Goal: Task Accomplishment & Management: Manage account settings

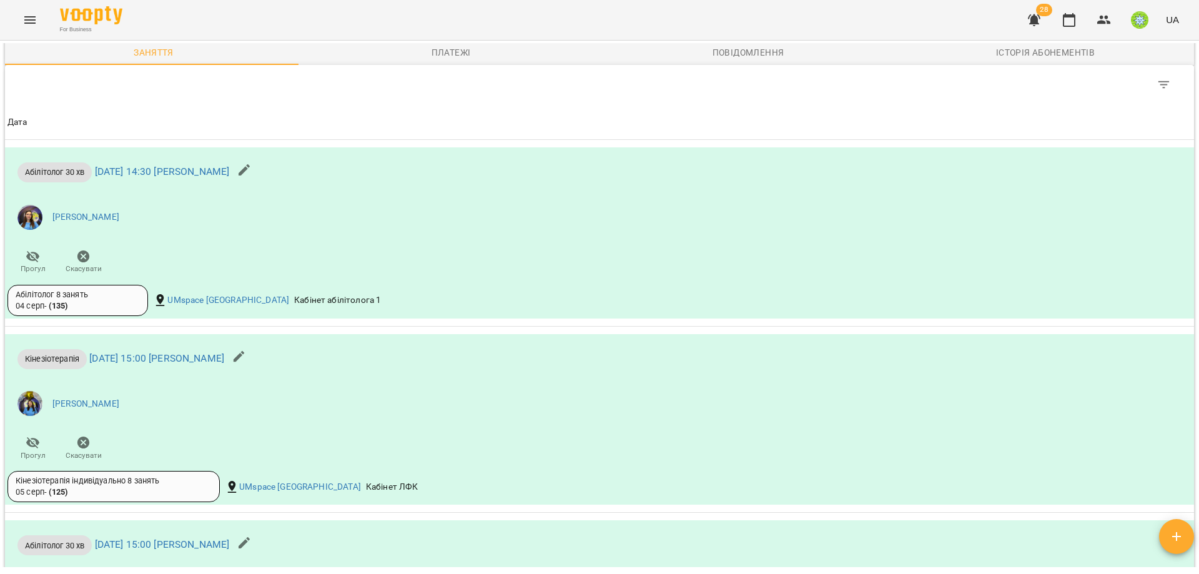
scroll to position [697, 0]
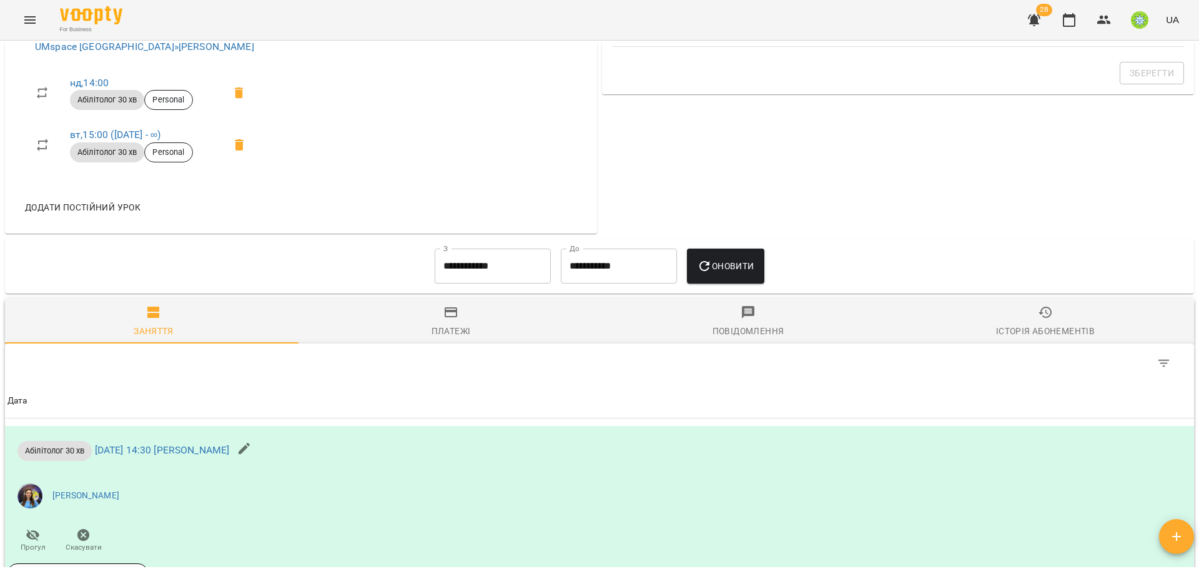
click at [447, 279] on input "**********" at bounding box center [493, 266] width 116 height 35
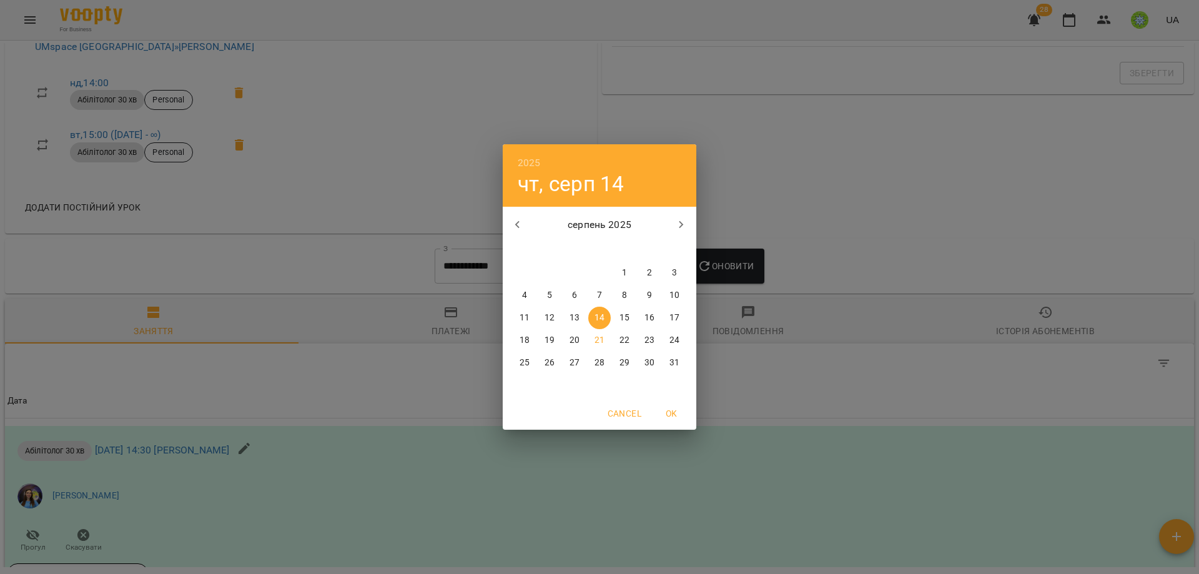
drag, startPoint x: 626, startPoint y: 265, endPoint x: 696, endPoint y: 272, distance: 70.9
click at [627, 265] on button "1" at bounding box center [624, 273] width 22 height 22
type input "**********"
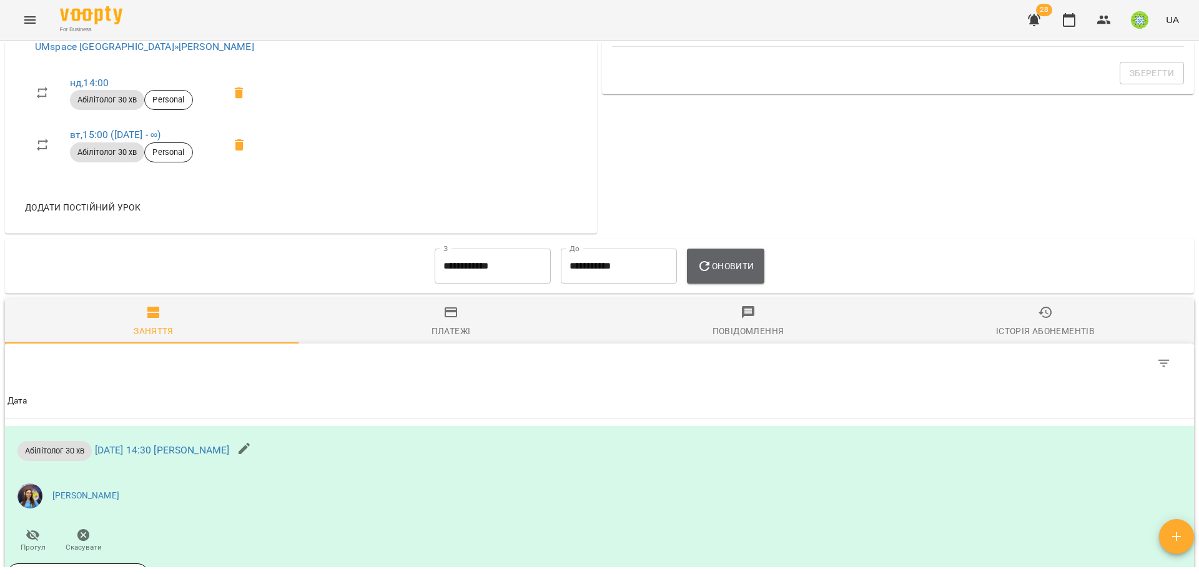
click at [702, 262] on button "Оновити" at bounding box center [725, 266] width 77 height 35
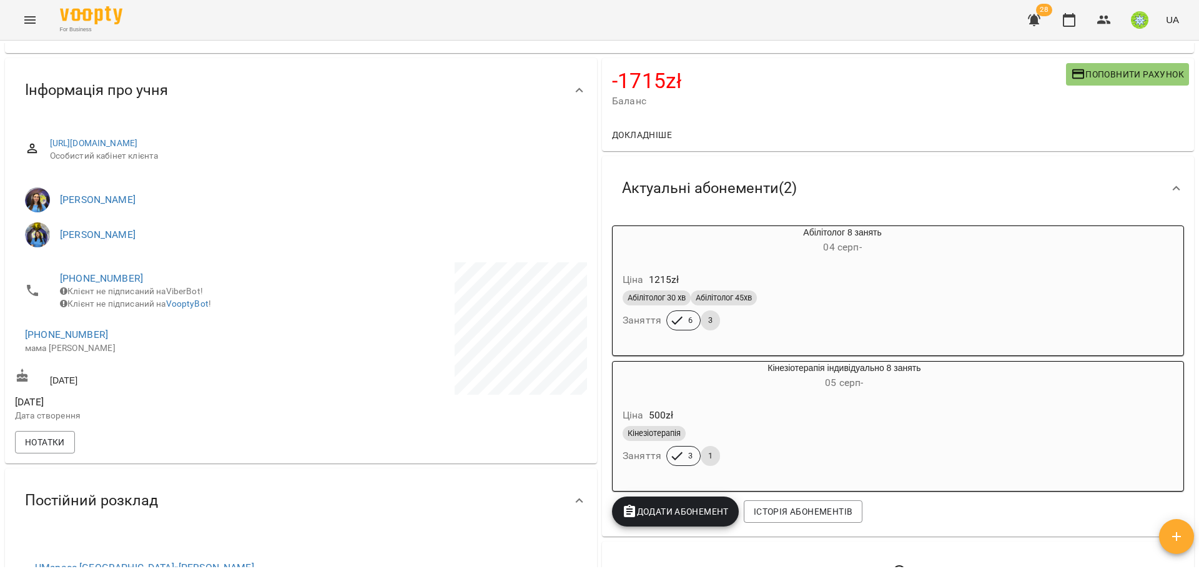
scroll to position [0, 0]
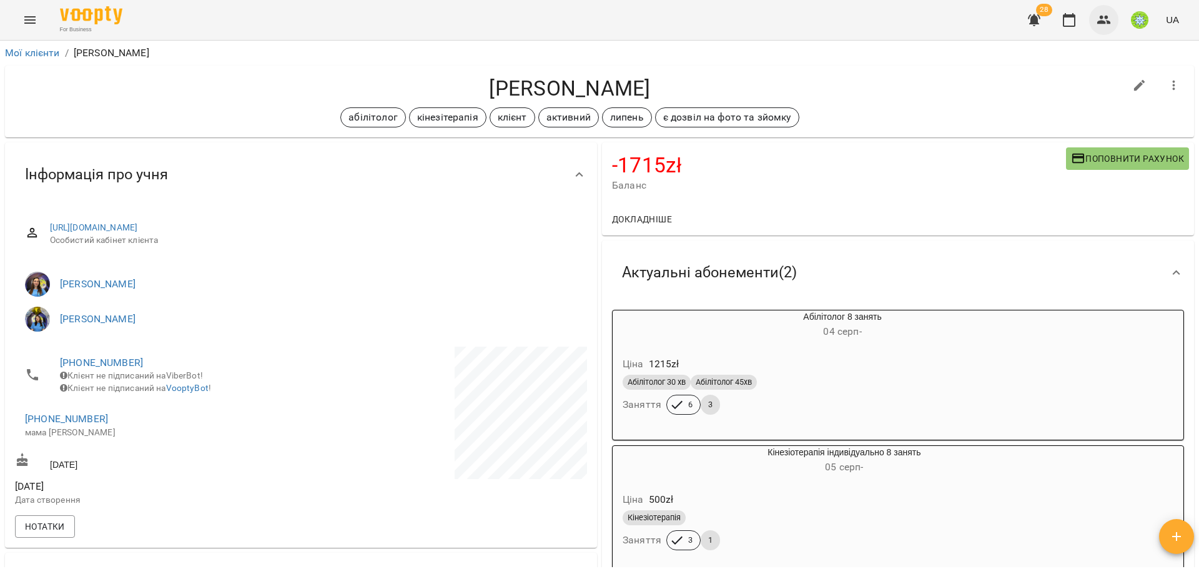
click at [1111, 17] on icon "button" at bounding box center [1104, 19] width 15 height 15
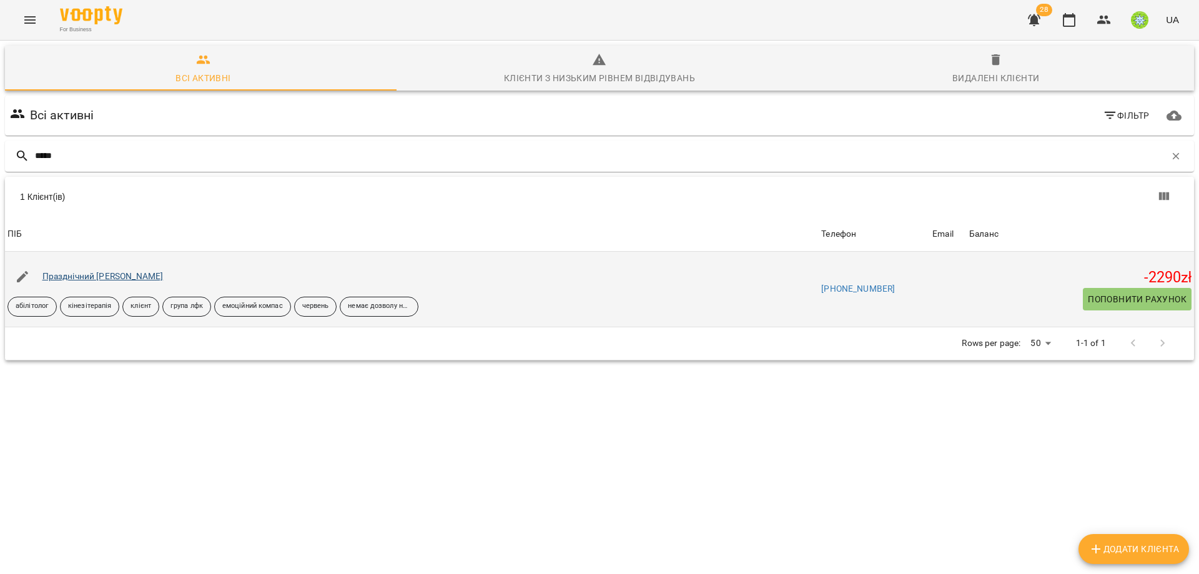
type input "*****"
click at [99, 276] on link "Празднічний [PERSON_NAME]" at bounding box center [102, 276] width 121 height 10
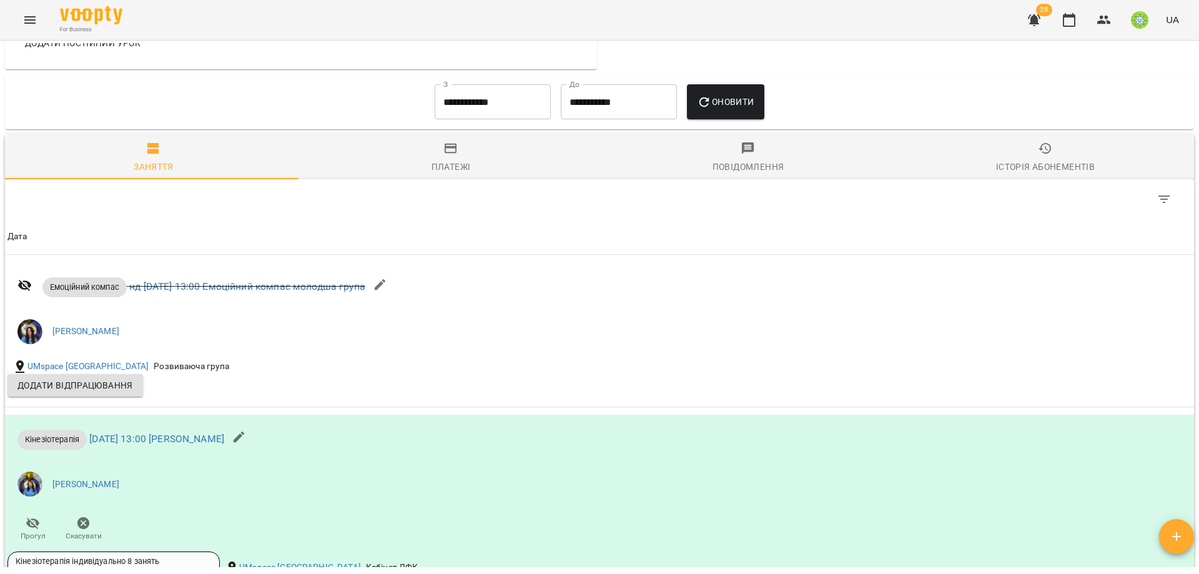
scroll to position [1139, 0]
click at [439, 111] on input "**********" at bounding box center [493, 102] width 116 height 35
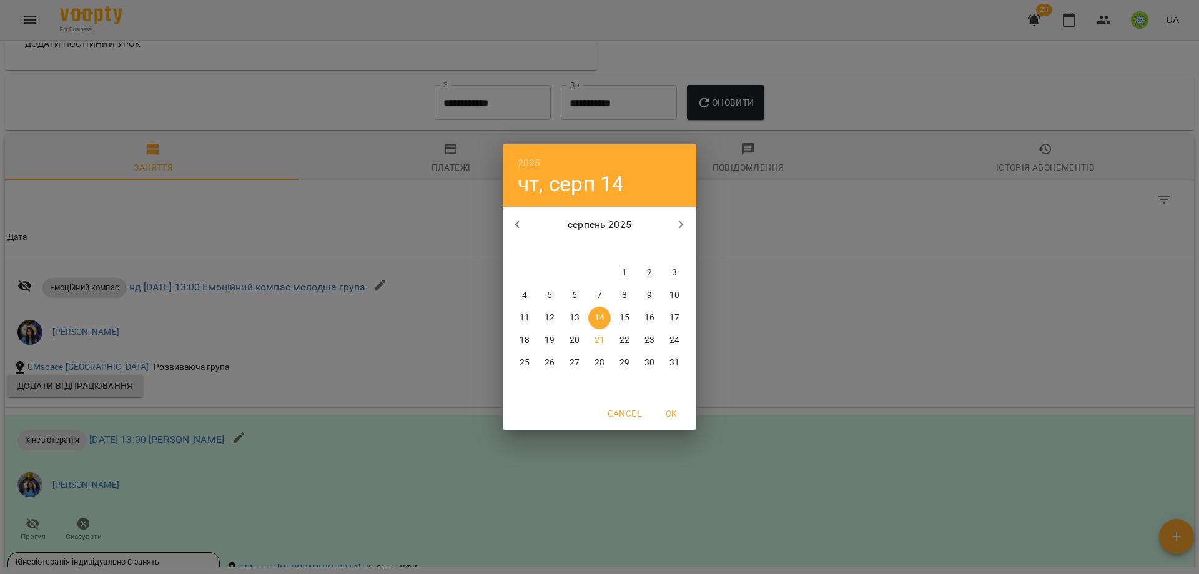
click at [621, 277] on span "1" at bounding box center [624, 273] width 22 height 12
type input "**********"
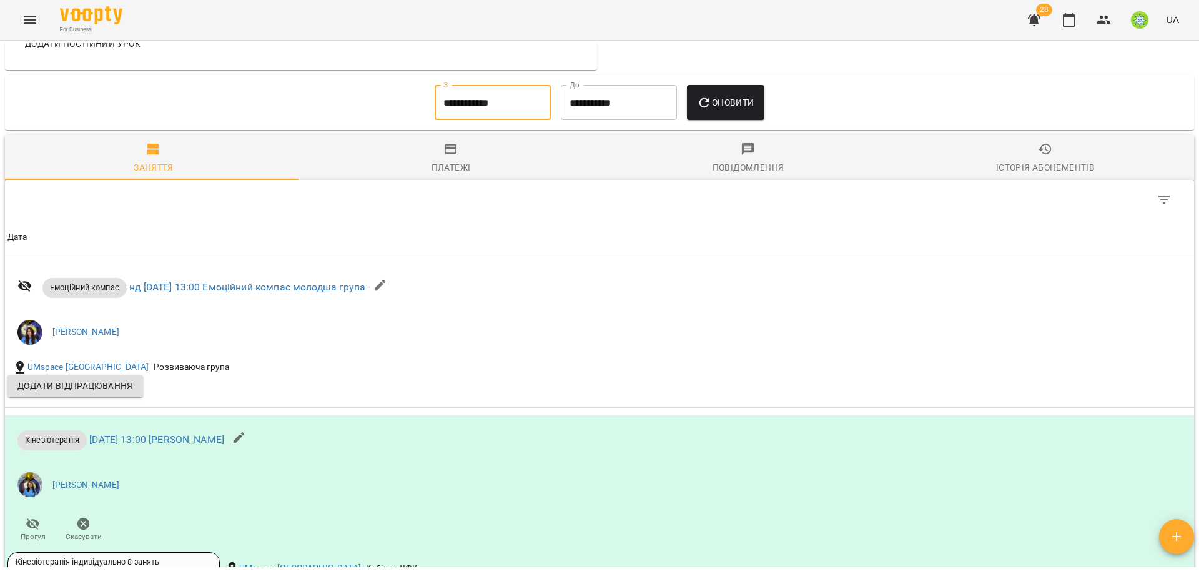
click at [726, 110] on span "Оновити" at bounding box center [725, 102] width 57 height 15
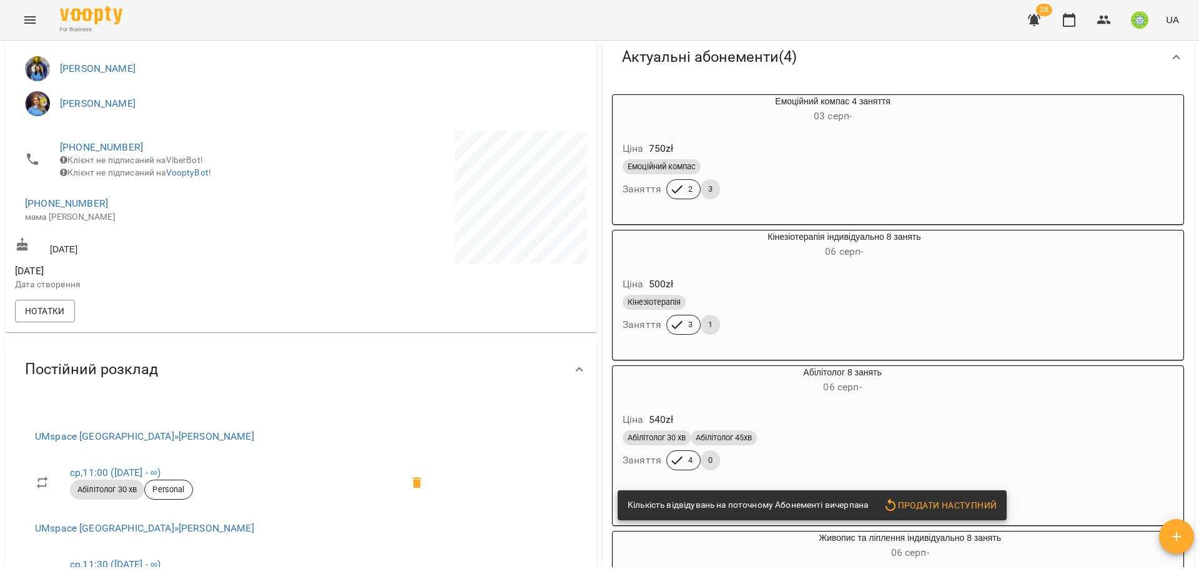
scroll to position [0, 0]
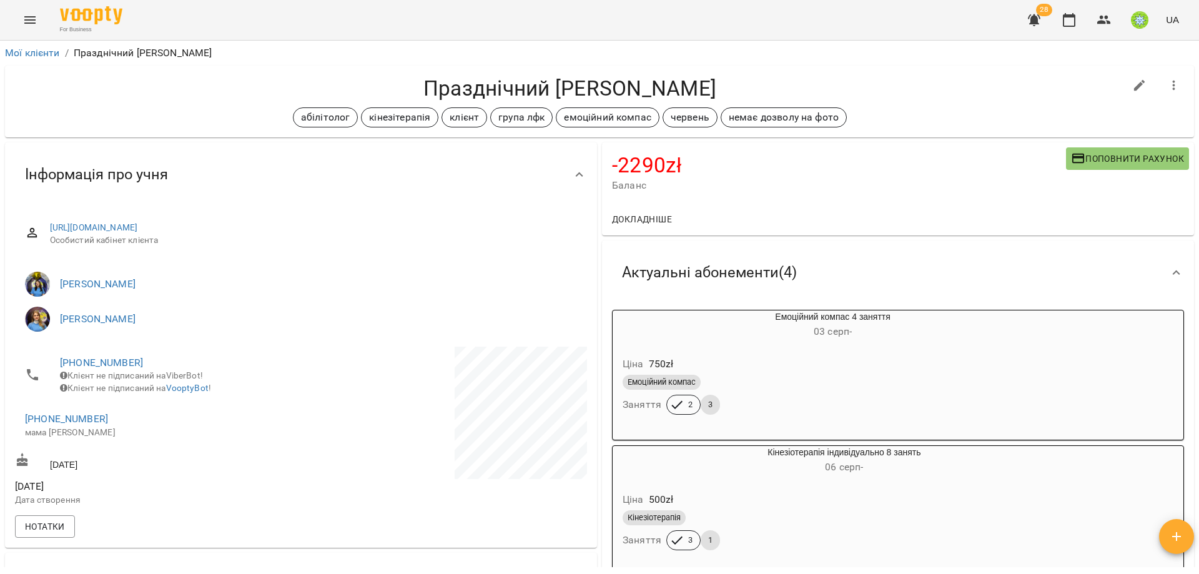
click at [865, 387] on div "Емоційний компас" at bounding box center [803, 382] width 360 height 15
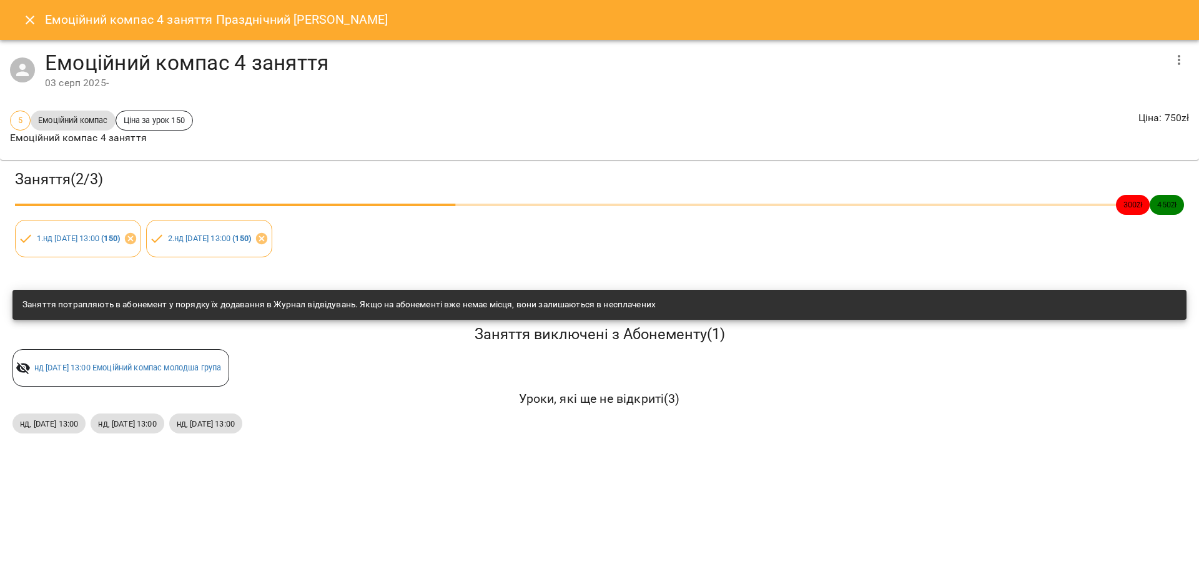
click at [1175, 61] on icon "button" at bounding box center [1179, 59] width 15 height 15
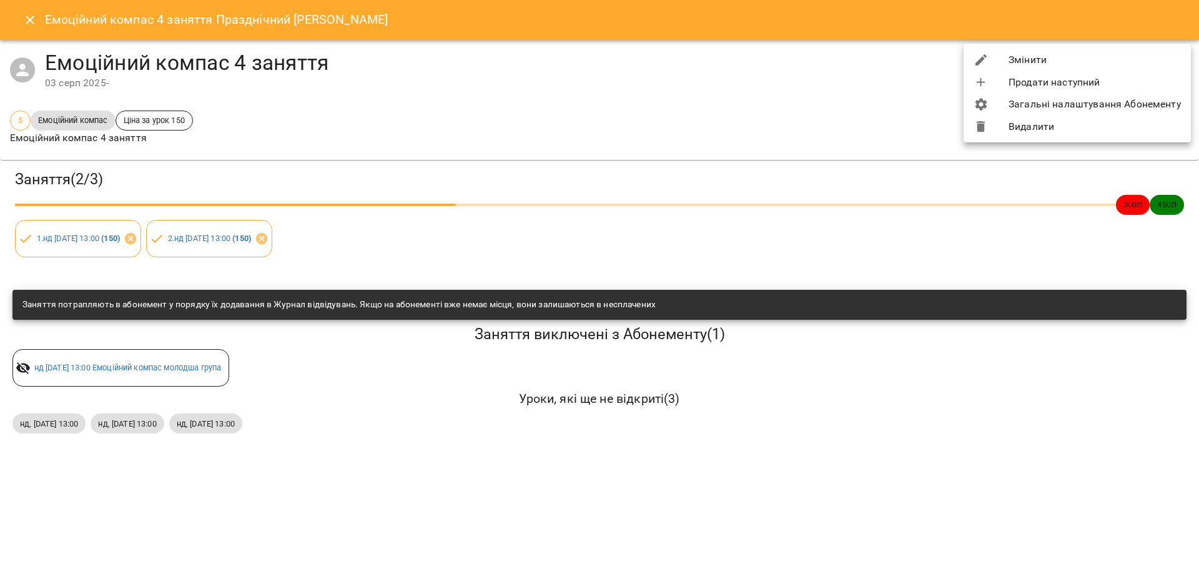
click at [1041, 122] on li "Видалити" at bounding box center [1077, 127] width 227 height 22
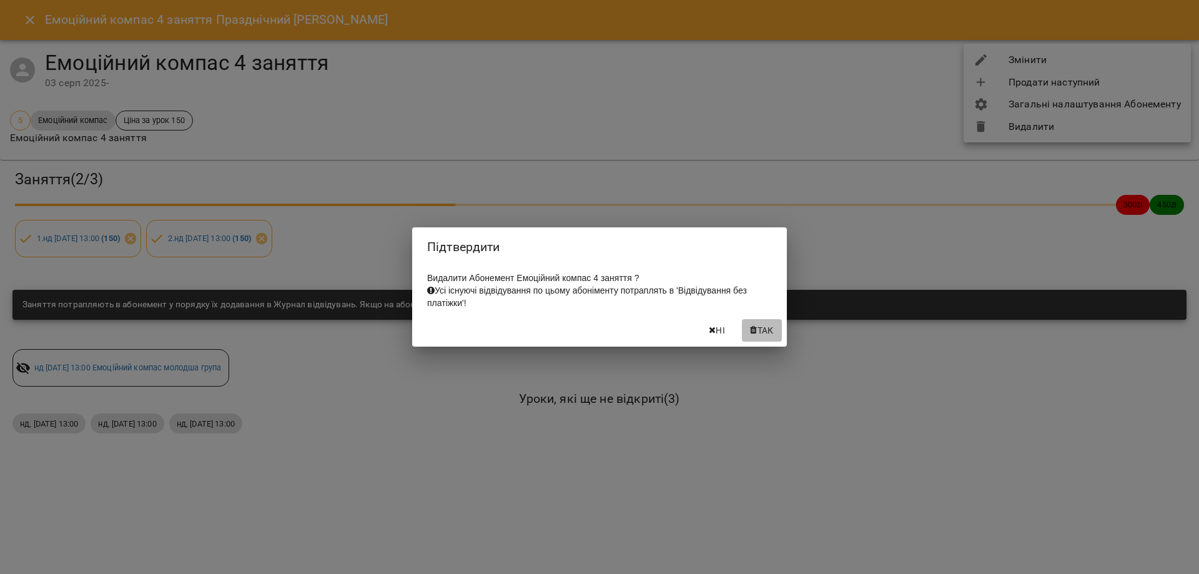
click at [768, 334] on span "Так" at bounding box center [766, 330] width 16 height 15
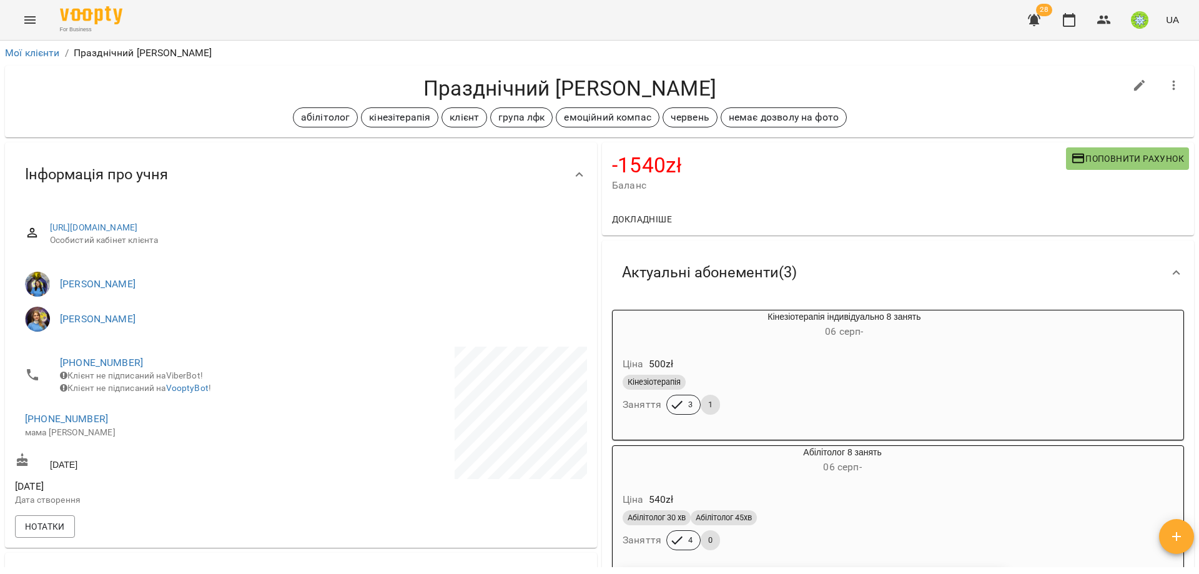
click at [892, 417] on div "Кінезіотерапія Заняття 3 1" at bounding box center [814, 394] width 389 height 45
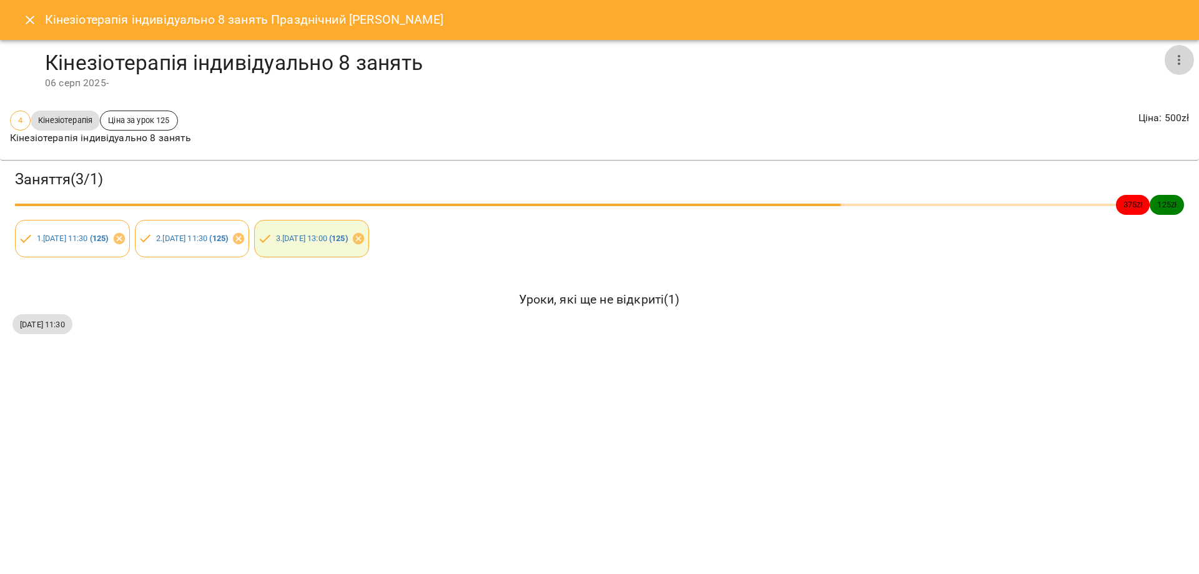
click at [1184, 57] on icon "button" at bounding box center [1179, 59] width 15 height 15
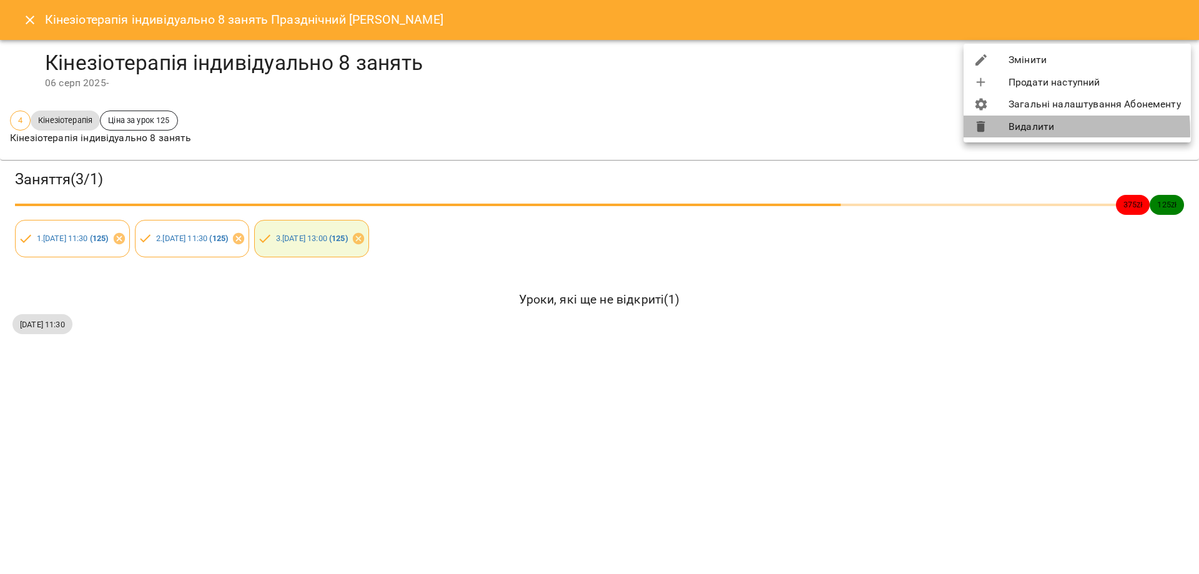
click at [1018, 132] on li "Видалити" at bounding box center [1077, 127] width 227 height 22
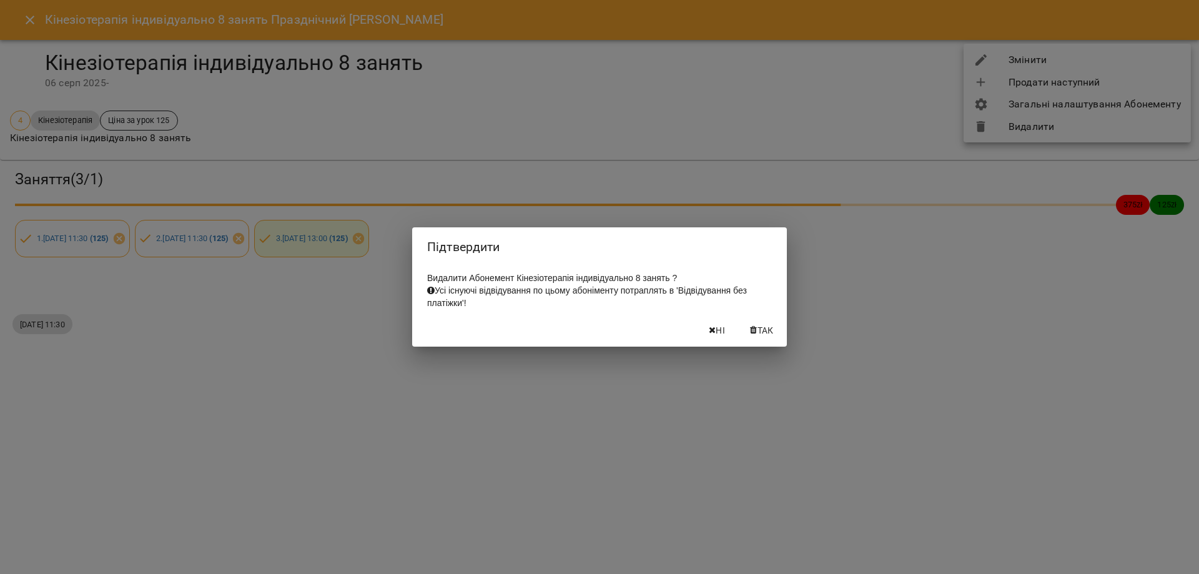
click at [764, 338] on span "Так" at bounding box center [766, 330] width 16 height 15
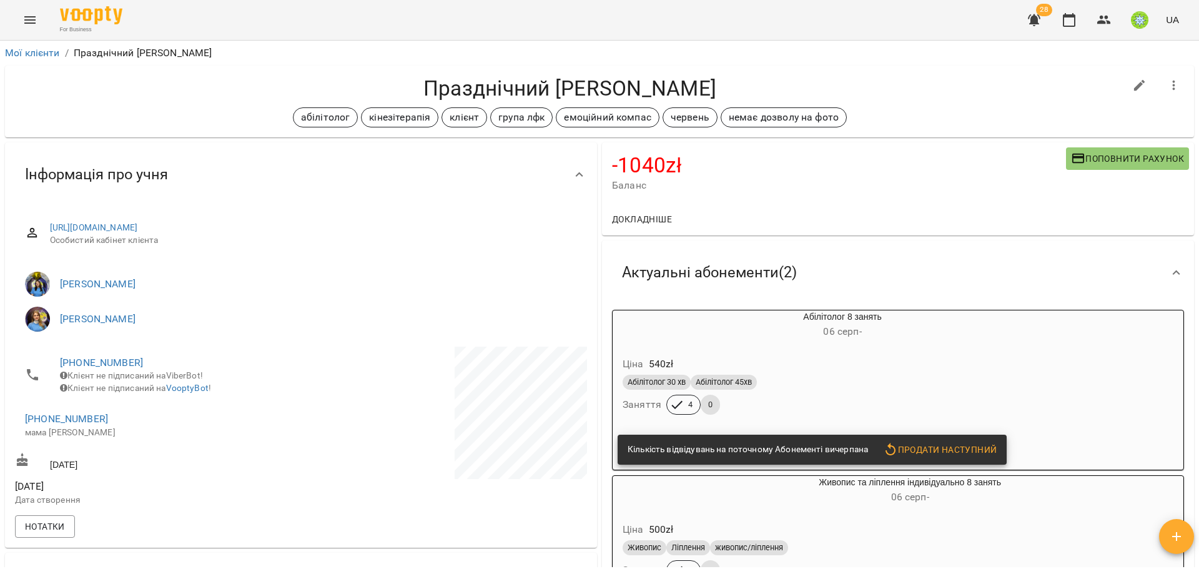
drag, startPoint x: 866, startPoint y: 374, endPoint x: 906, endPoint y: 350, distance: 46.0
click at [867, 374] on div "Абілітолог 30 хв Абілітолог 45хв" at bounding box center [812, 382] width 385 height 20
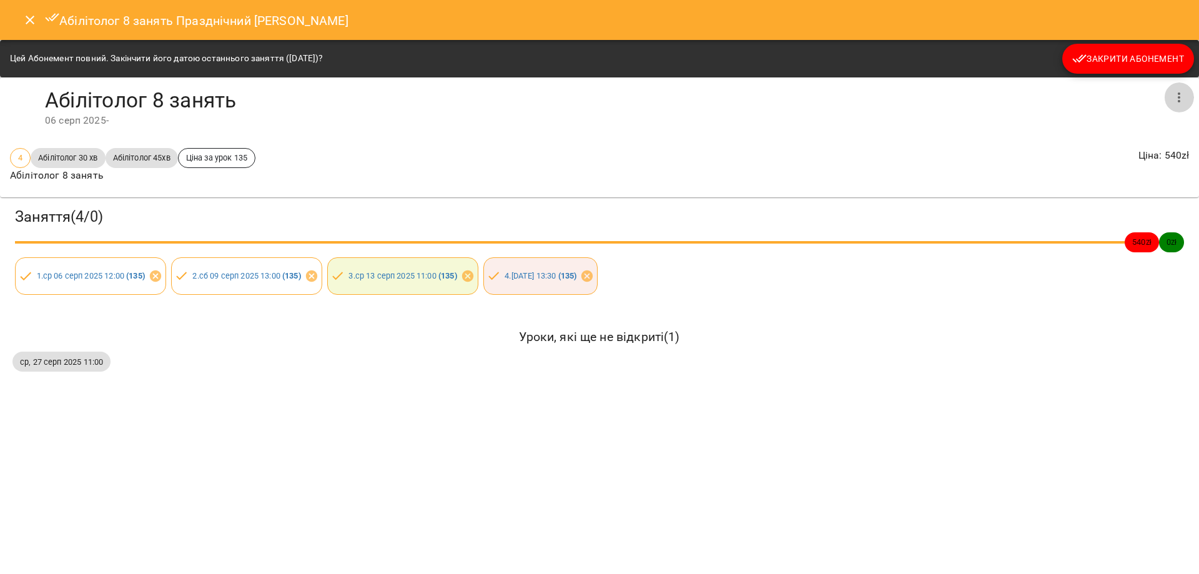
click at [1182, 99] on icon "button" at bounding box center [1179, 97] width 15 height 15
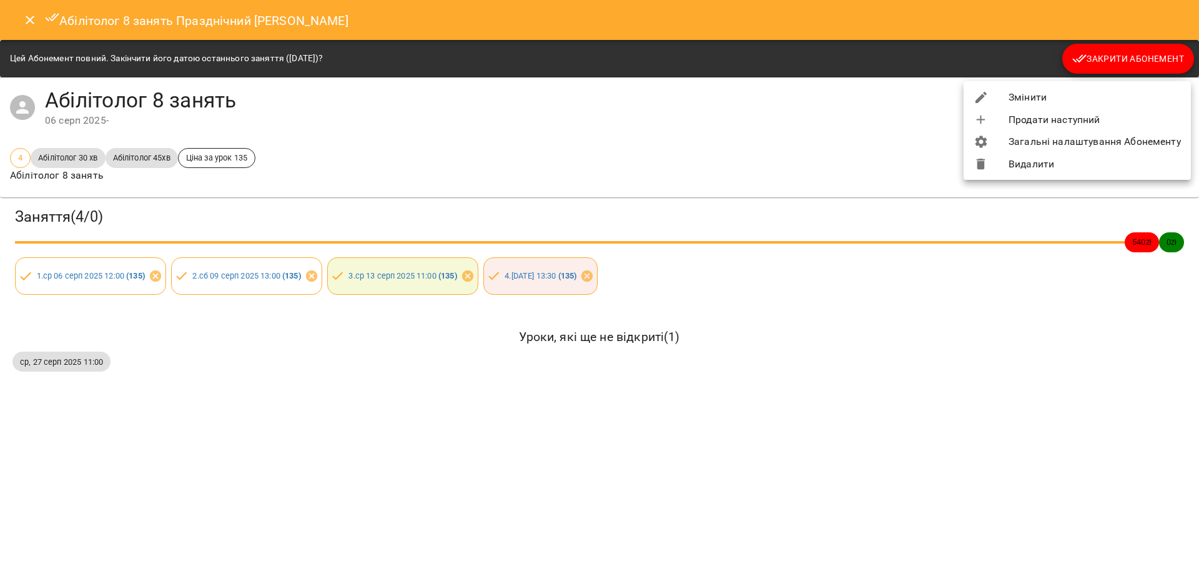
click at [1048, 166] on li "Видалити" at bounding box center [1077, 164] width 227 height 22
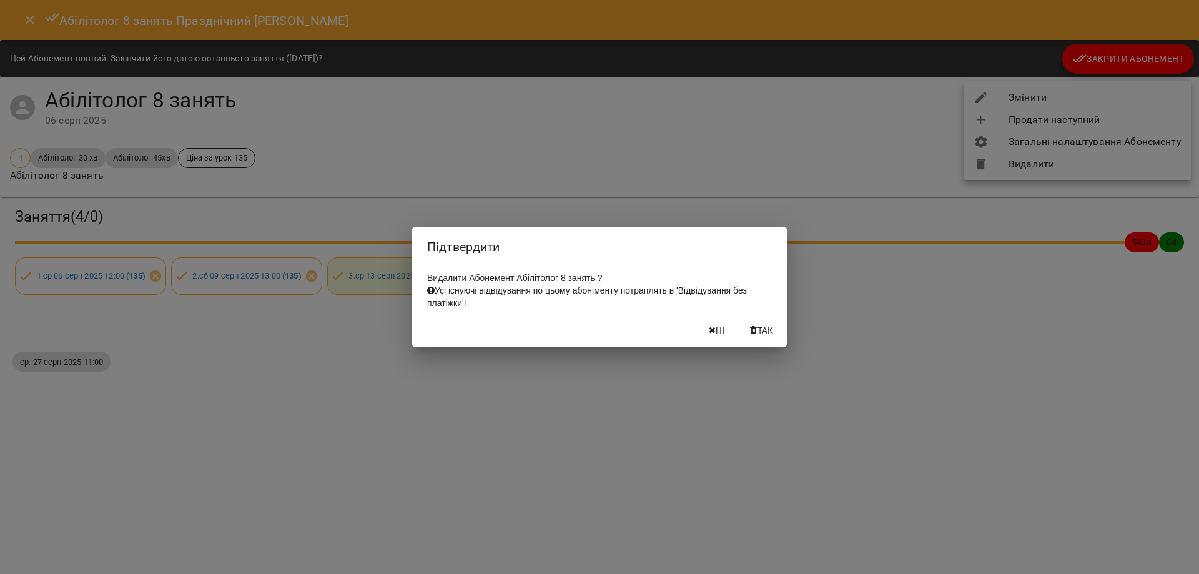
drag, startPoint x: 770, startPoint y: 340, endPoint x: 803, endPoint y: 332, distance: 34.6
click at [770, 338] on span "Так" at bounding box center [766, 330] width 16 height 15
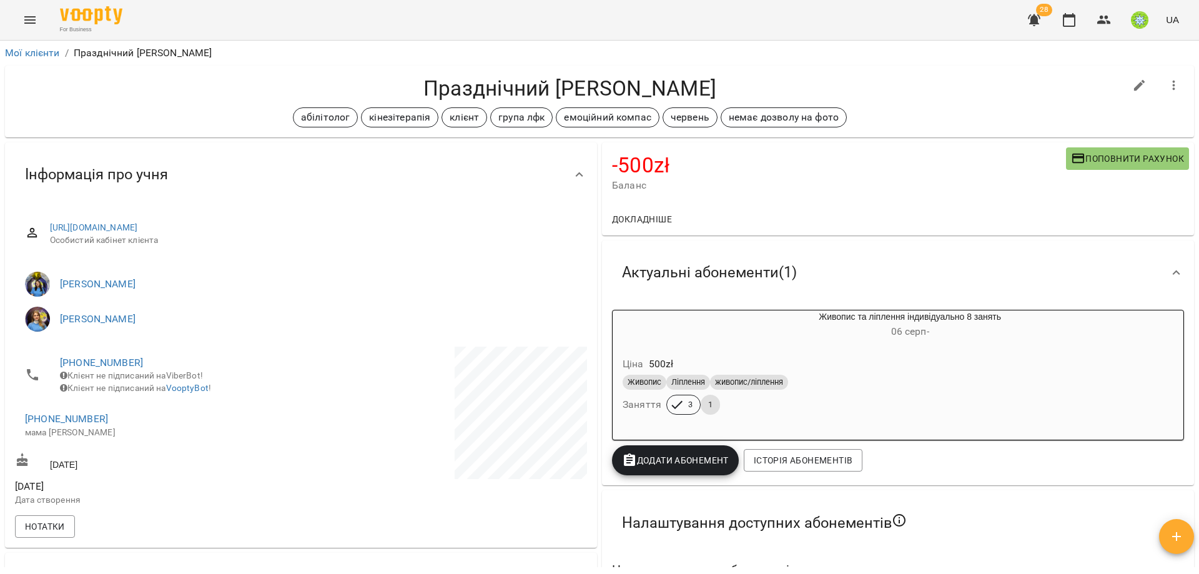
click at [904, 384] on div "Живопис Ліплення живопис/ліплення" at bounding box center [880, 382] width 515 height 15
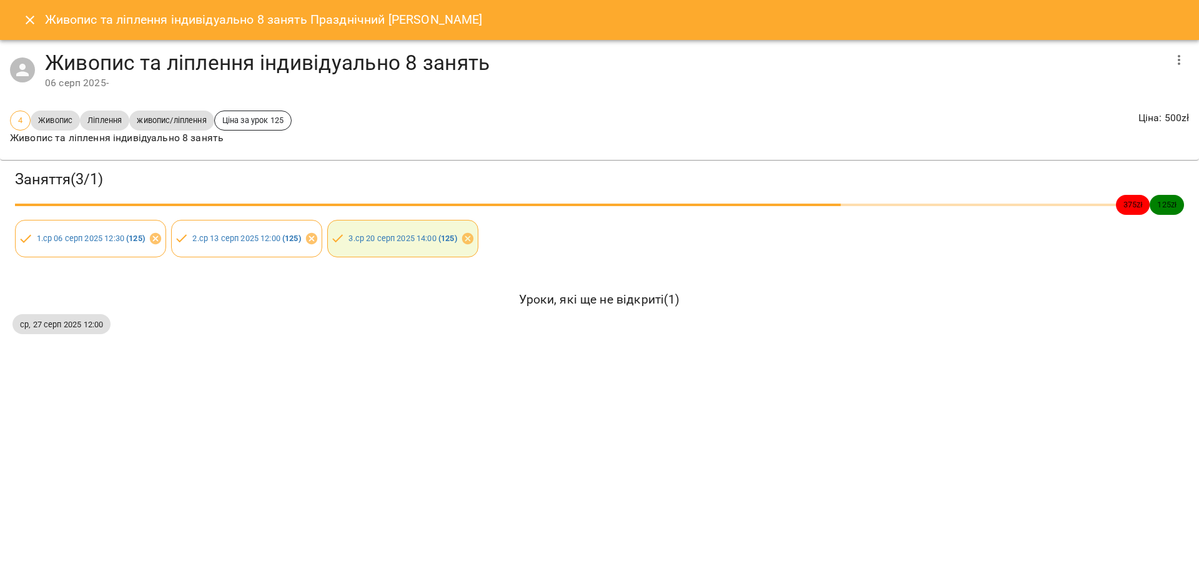
click at [1172, 58] on icon "button" at bounding box center [1179, 59] width 15 height 15
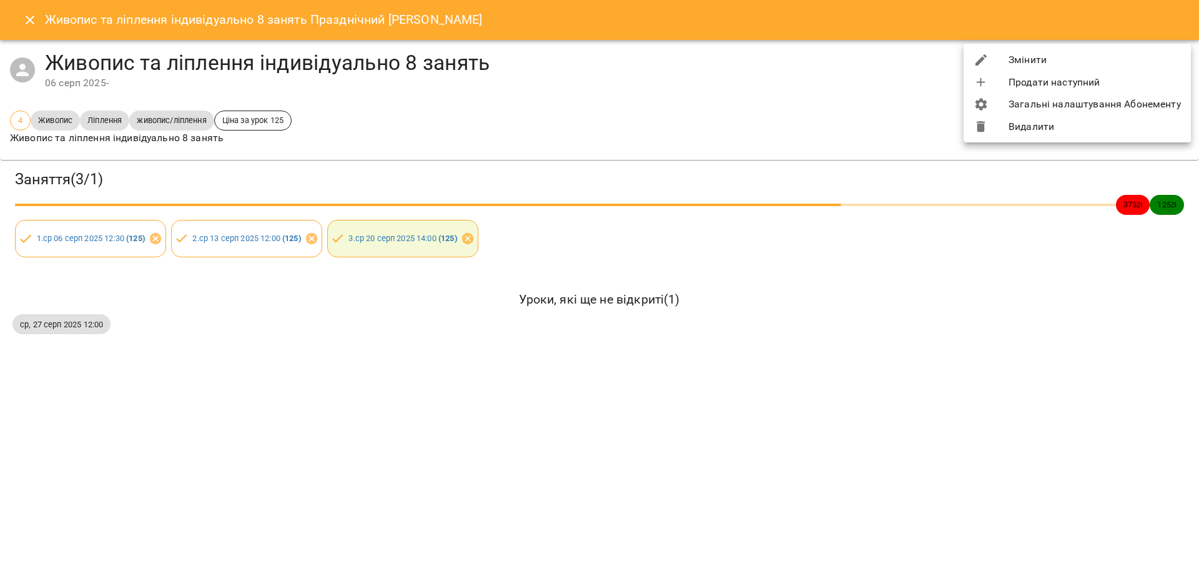
click at [1003, 128] on div at bounding box center [991, 126] width 35 height 15
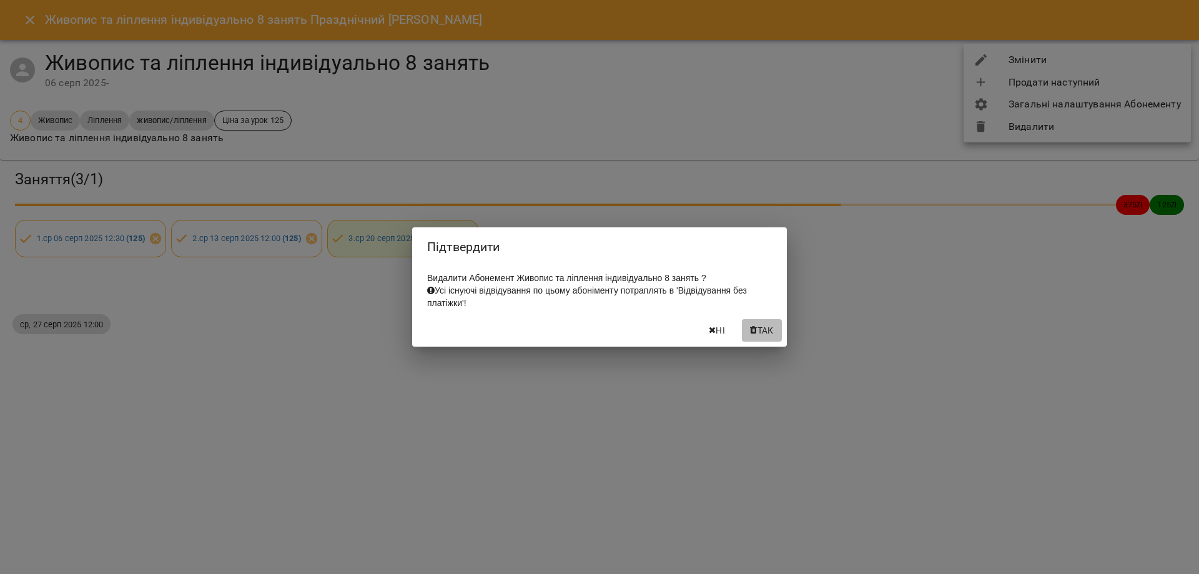
click at [758, 338] on span "Так" at bounding box center [766, 330] width 16 height 15
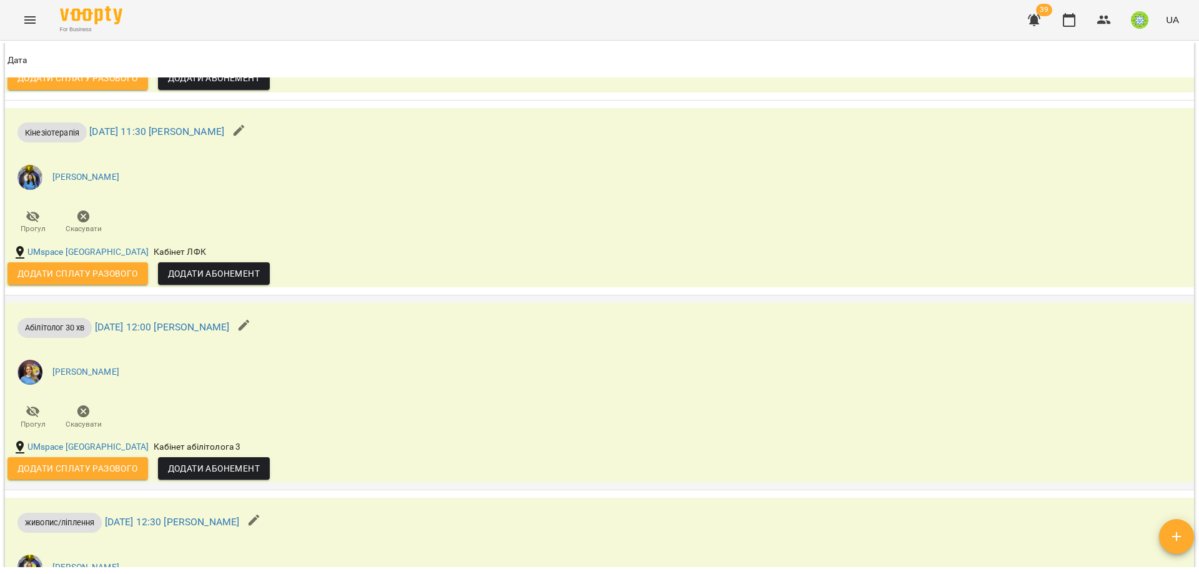
scroll to position [1633, 0]
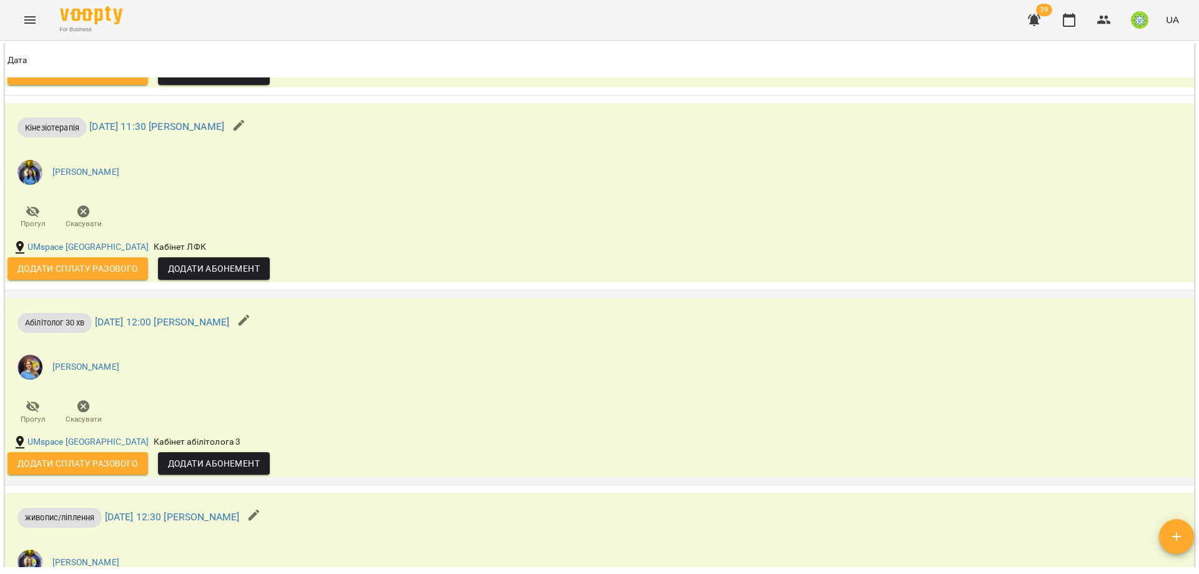
click at [195, 468] on span "Додати Абонемент" at bounding box center [214, 463] width 92 height 15
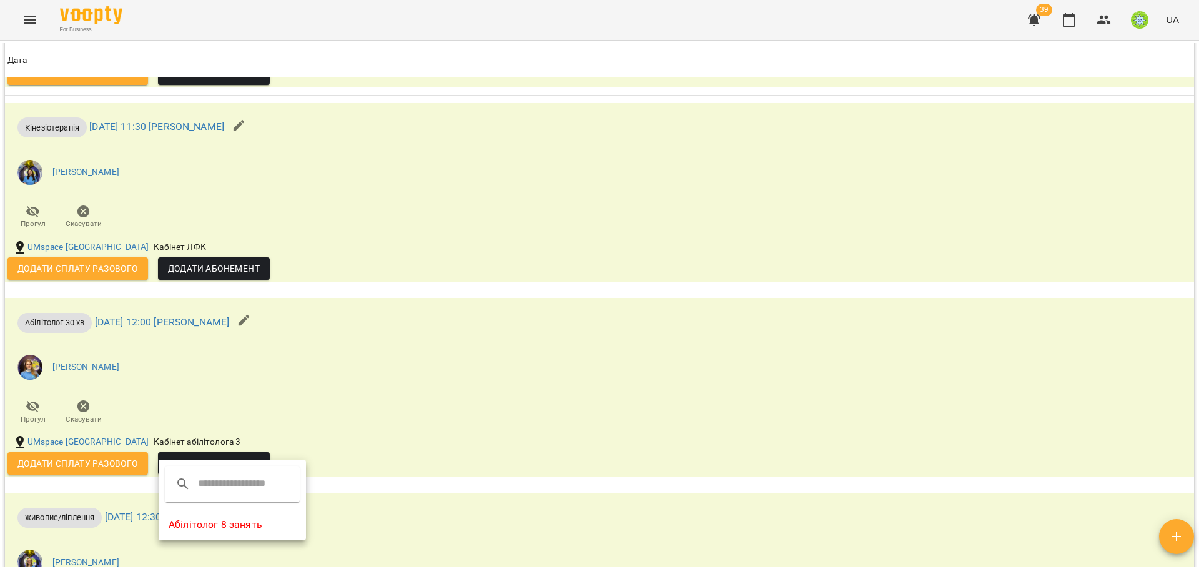
click at [213, 528] on li "Абілітолог 8 занять" at bounding box center [232, 524] width 147 height 22
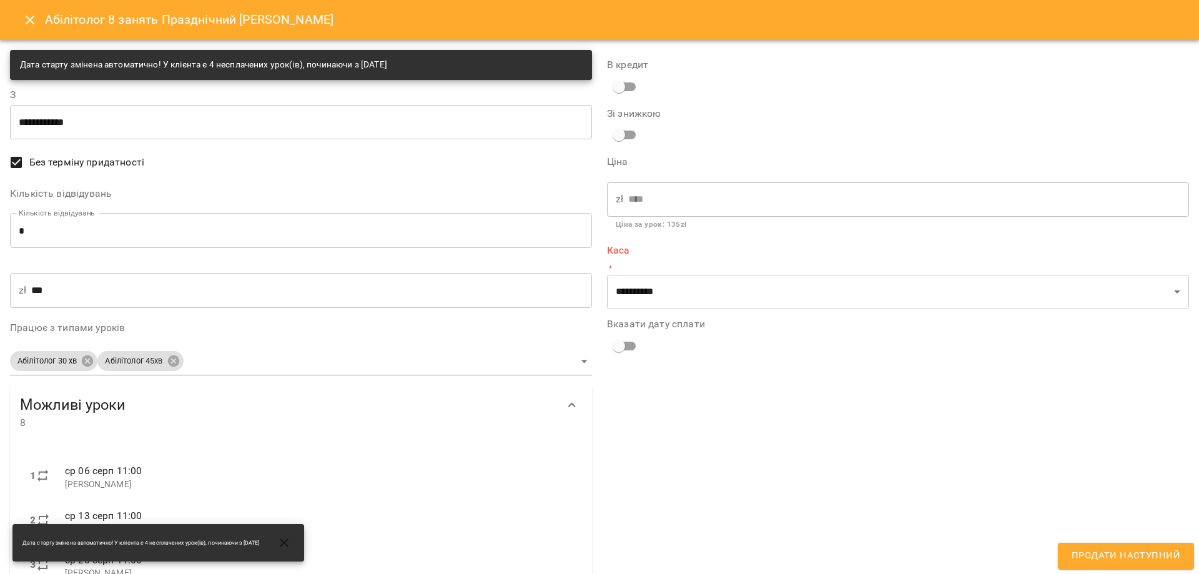
click at [111, 230] on input "*" at bounding box center [301, 230] width 582 height 35
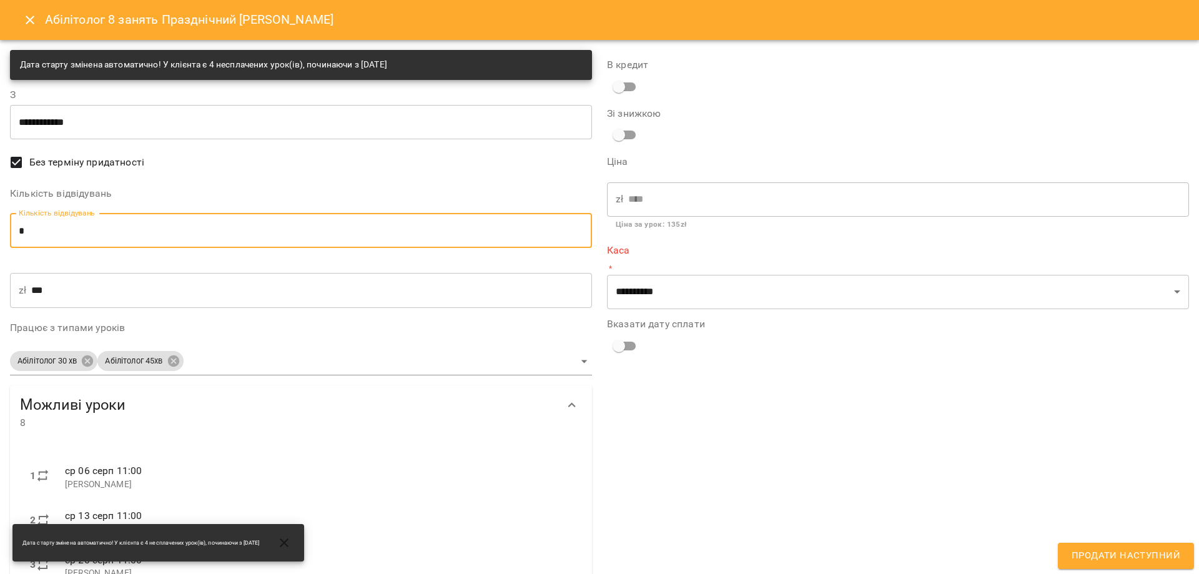
click at [111, 230] on input "*" at bounding box center [301, 230] width 582 height 35
type input "*"
type input "***"
type input "*"
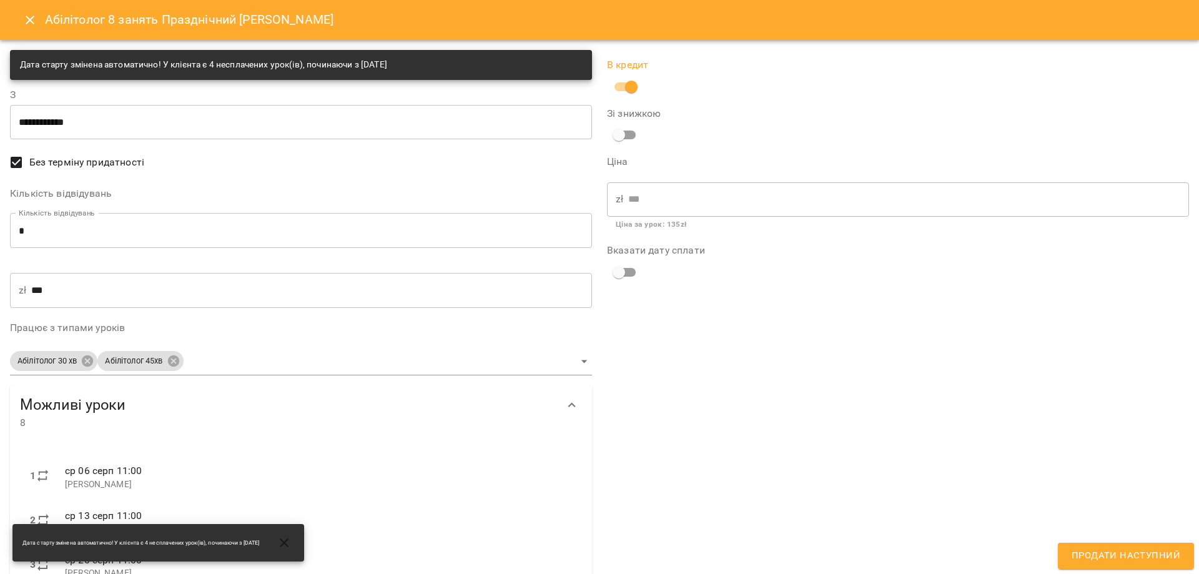
click at [1137, 553] on span "Продати наступний" at bounding box center [1126, 556] width 109 height 16
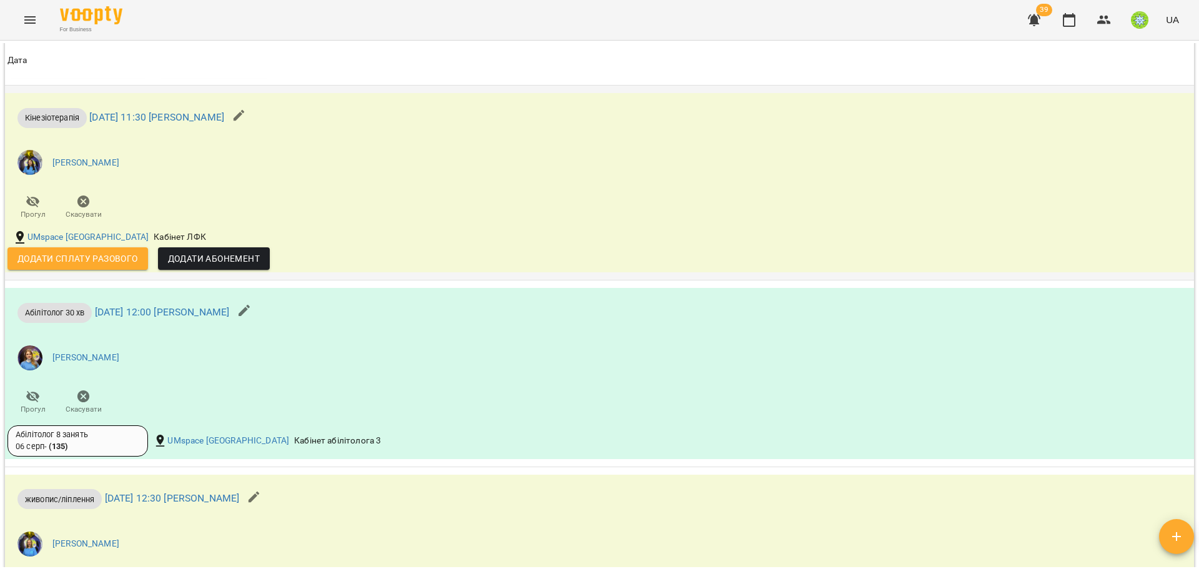
scroll to position [1607, 0]
click at [215, 267] on span "Додати Абонемент" at bounding box center [214, 259] width 92 height 15
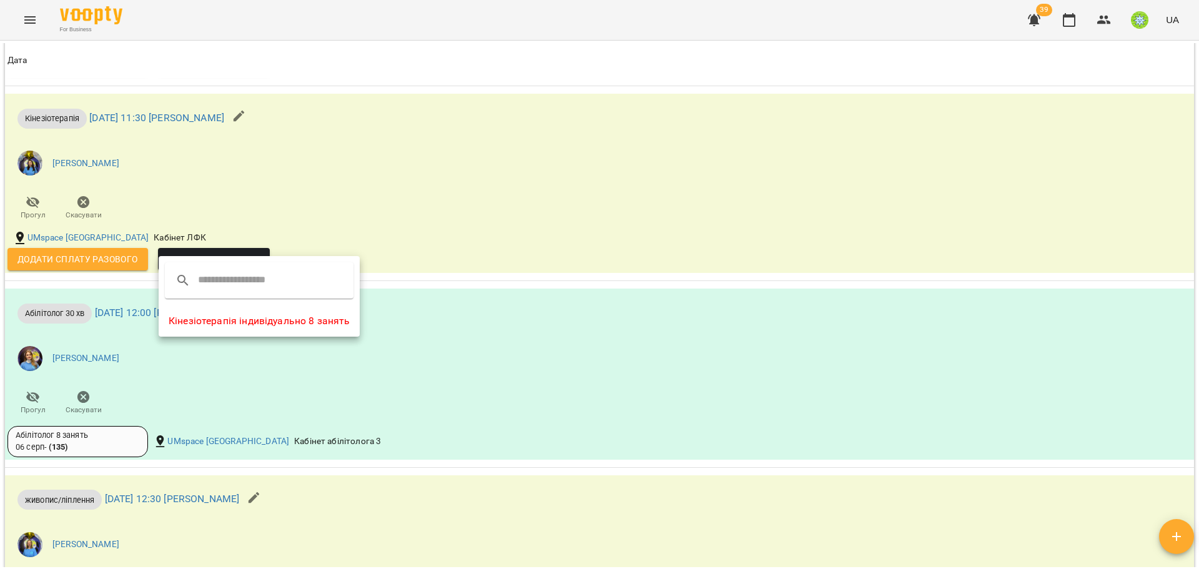
click at [272, 319] on li "Кінезіотерапія індивідуально 8 занять" at bounding box center [259, 321] width 201 height 22
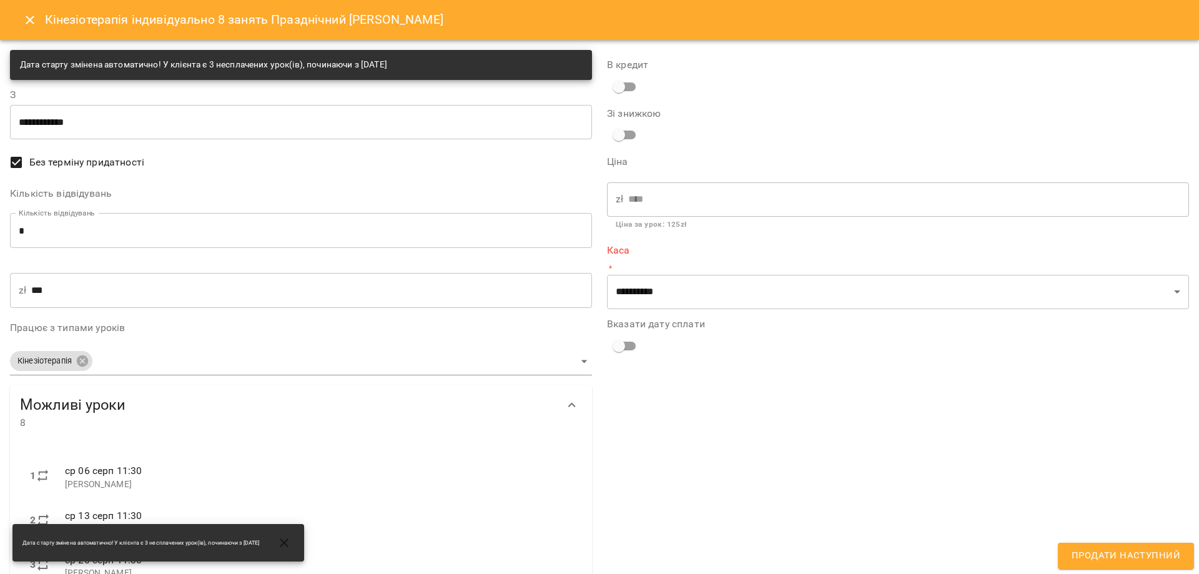
click at [149, 236] on input "*" at bounding box center [301, 230] width 582 height 35
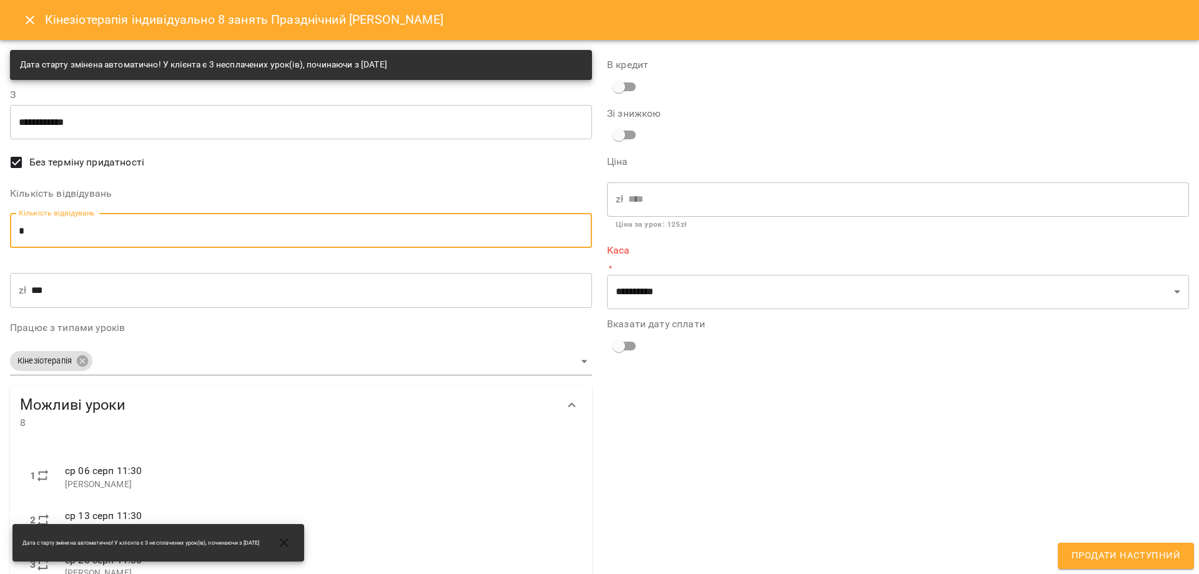
click at [149, 236] on input "*" at bounding box center [301, 230] width 582 height 35
type input "*"
type input "***"
type input "*"
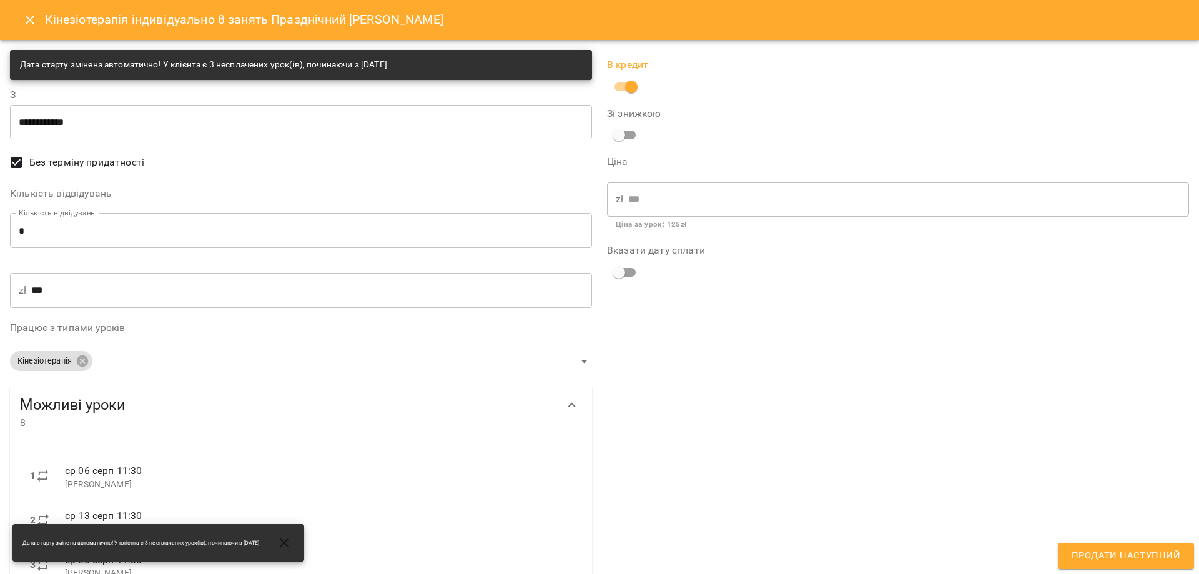
click at [1109, 557] on span "Продати наступний" at bounding box center [1126, 556] width 109 height 16
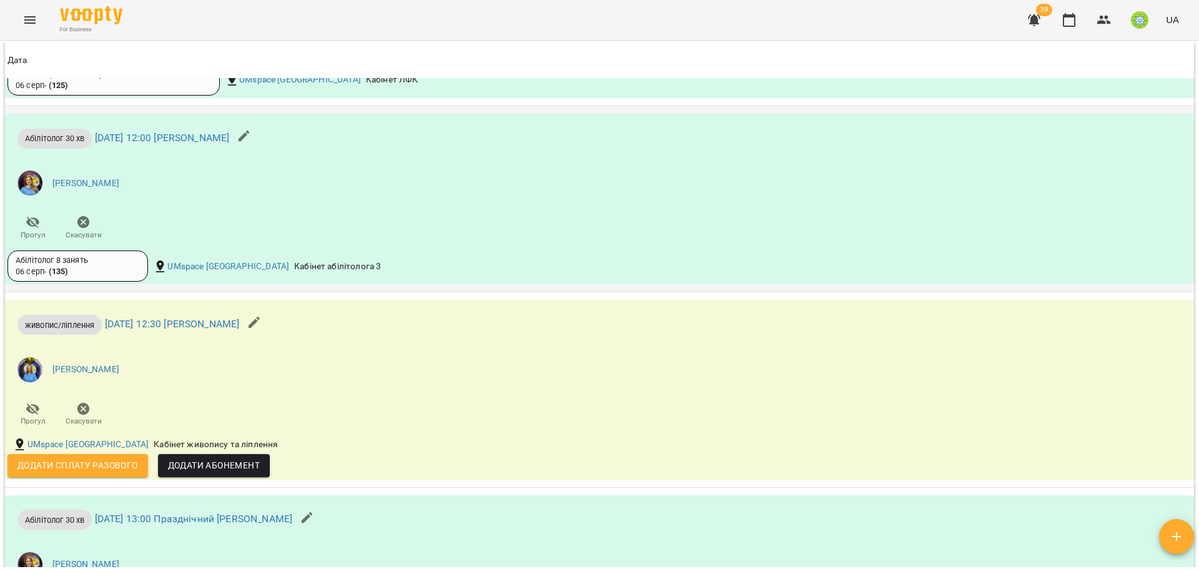
scroll to position [1824, 0]
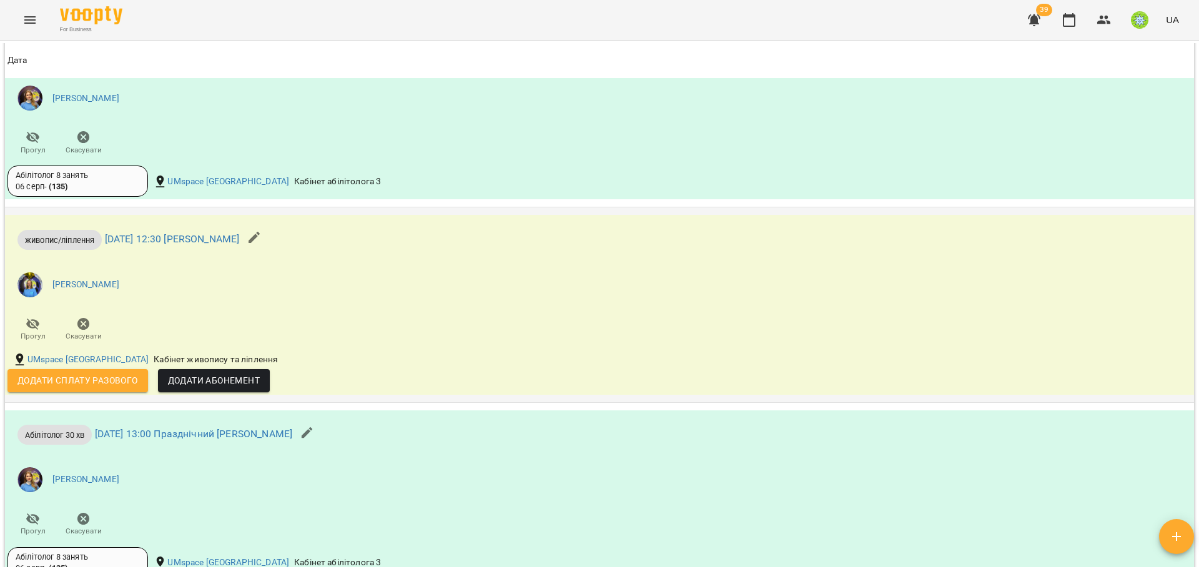
click at [201, 388] on span "Додати Абонемент" at bounding box center [214, 380] width 92 height 15
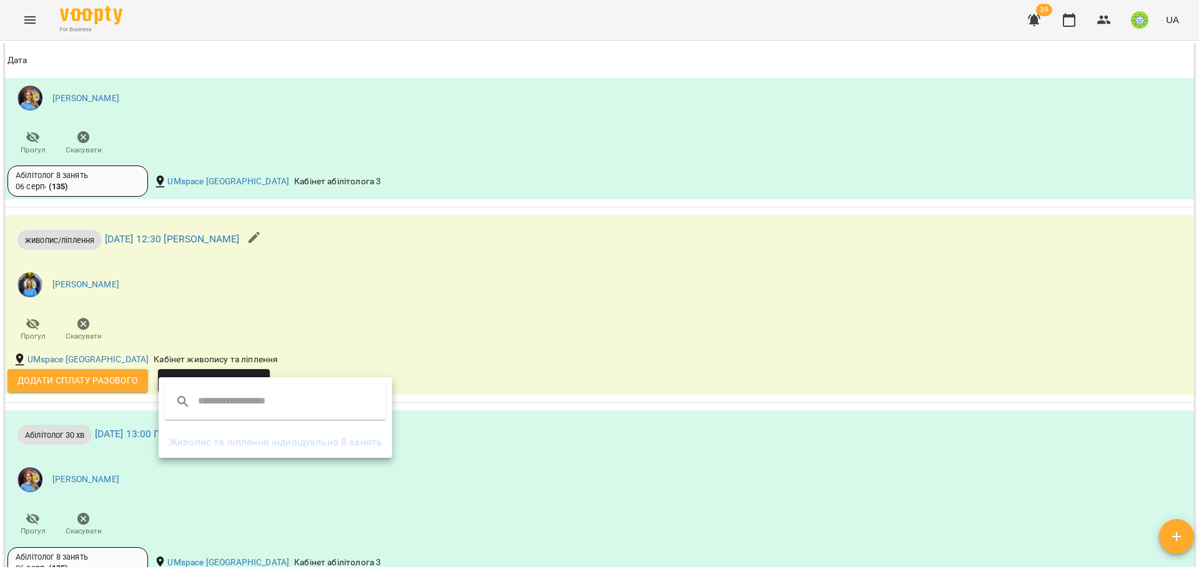
click at [272, 457] on ul "Живопис та ліплення індивідуально 8 занять" at bounding box center [276, 442] width 234 height 32
click at [277, 443] on li "Живопис та ліплення індивідуально 8 занять" at bounding box center [276, 442] width 234 height 22
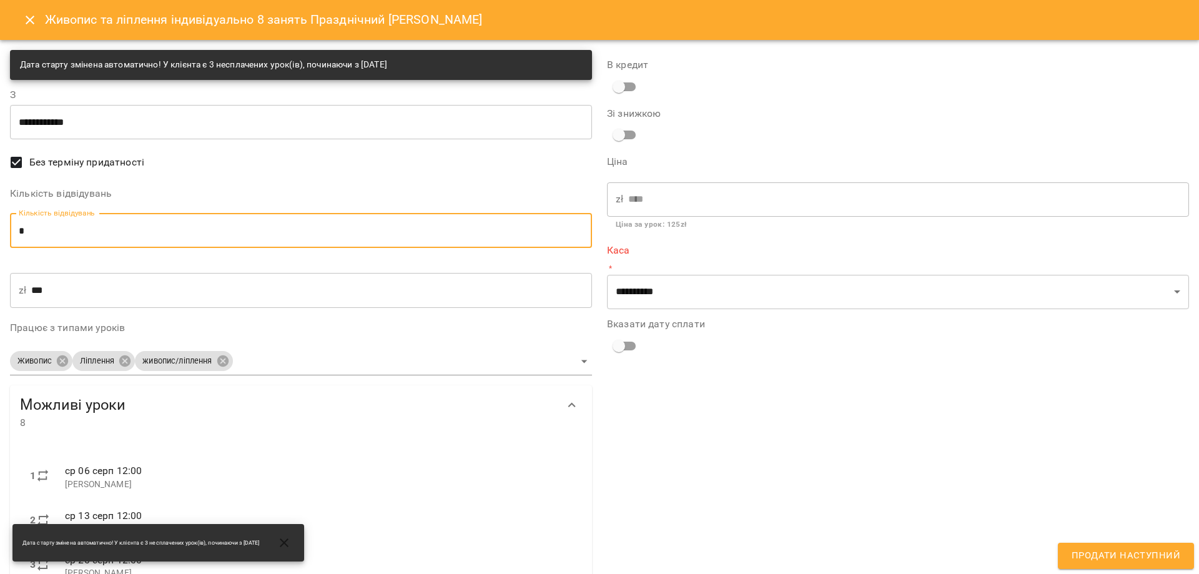
click at [92, 230] on input "*" at bounding box center [301, 230] width 582 height 35
click at [92, 231] on input "*" at bounding box center [301, 230] width 582 height 35
type input "*"
type input "***"
type input "*"
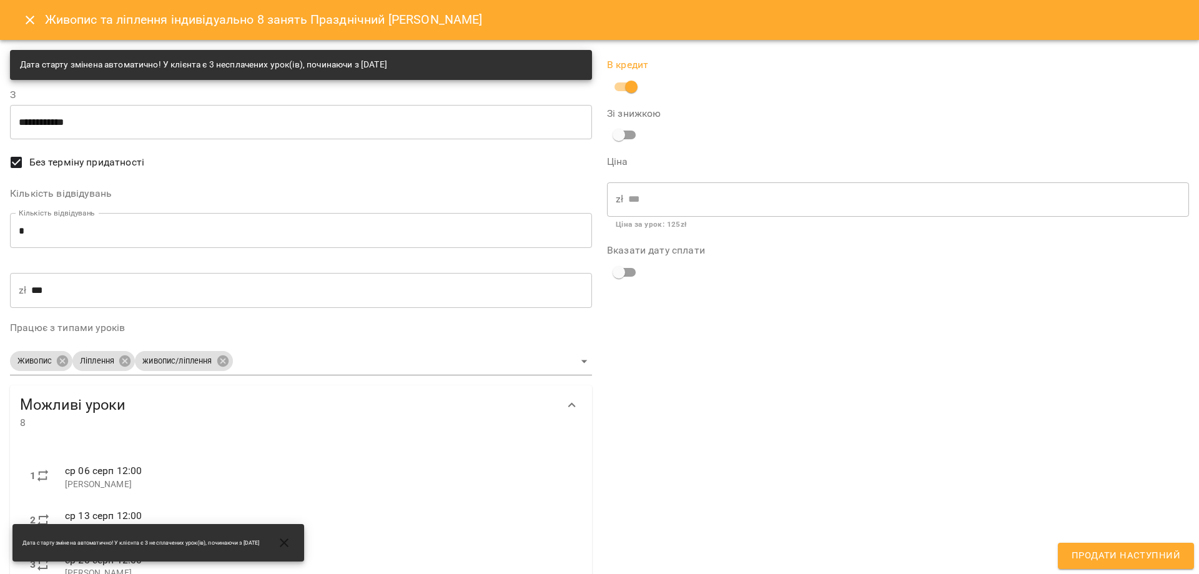
click at [1102, 554] on span "Продати наступний" at bounding box center [1126, 556] width 109 height 16
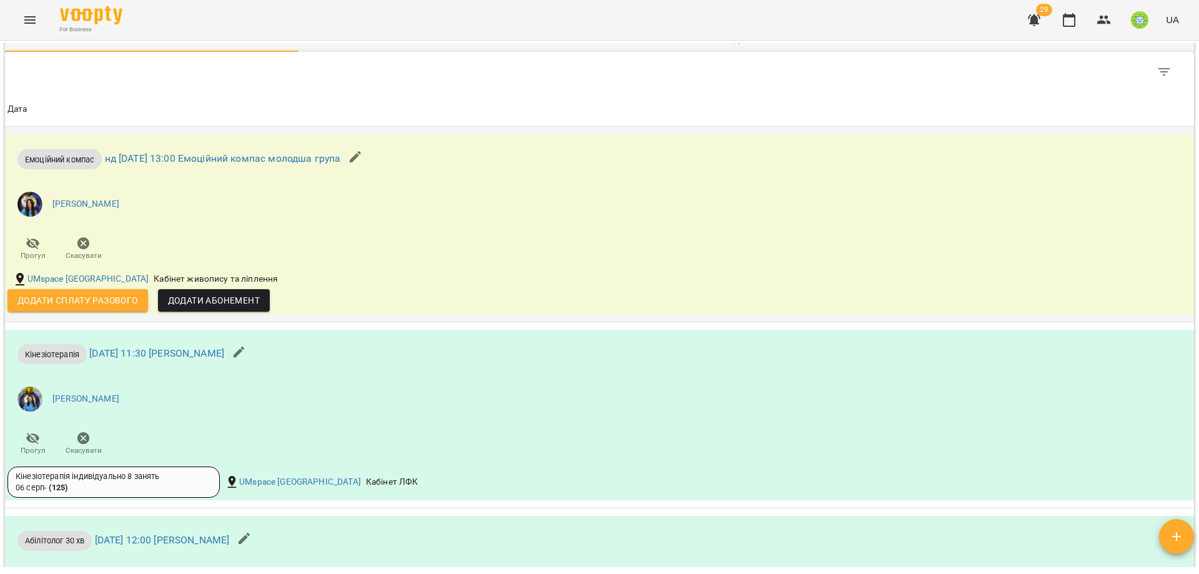
scroll to position [1180, 0]
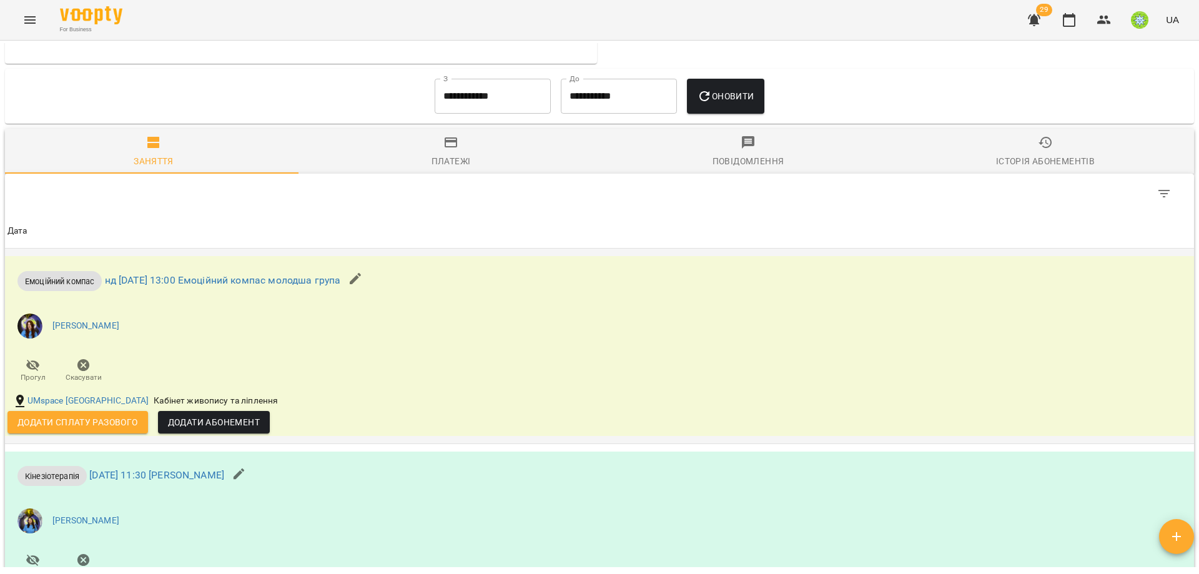
click at [241, 426] on span "Додати Абонемент" at bounding box center [214, 422] width 92 height 15
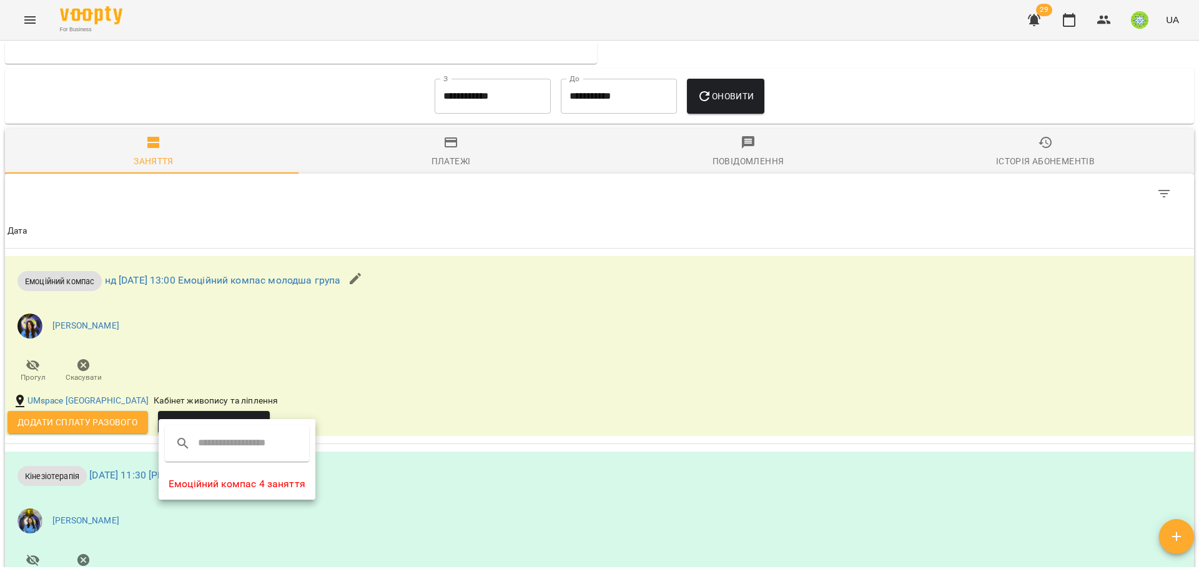
click at [254, 484] on li "Емоційний компас 4 заняття" at bounding box center [237, 484] width 157 height 22
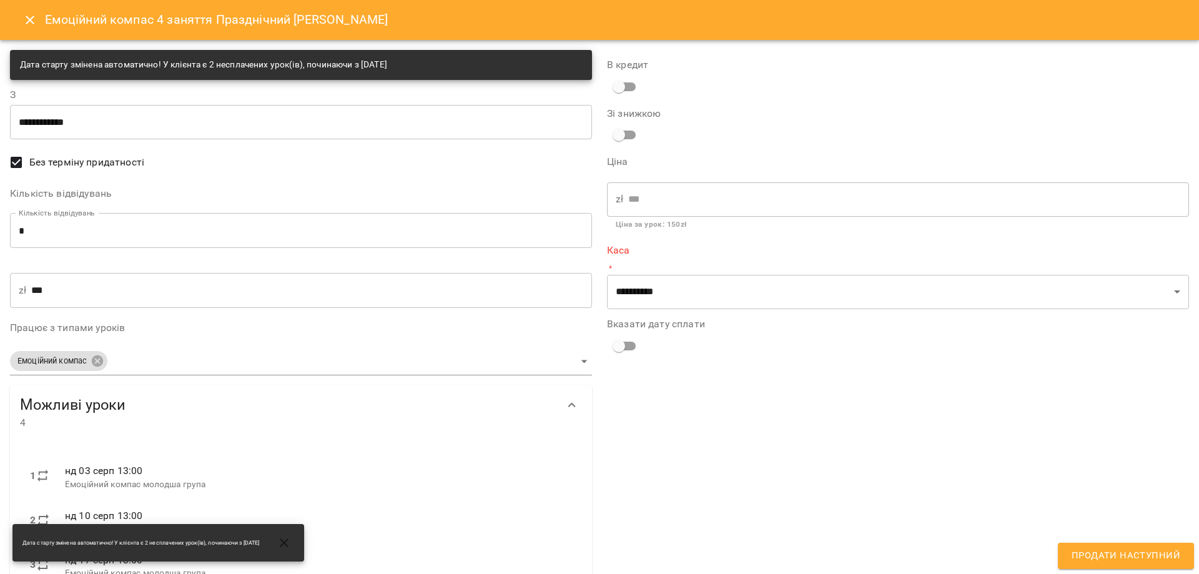
click at [62, 227] on input "*" at bounding box center [301, 230] width 582 height 35
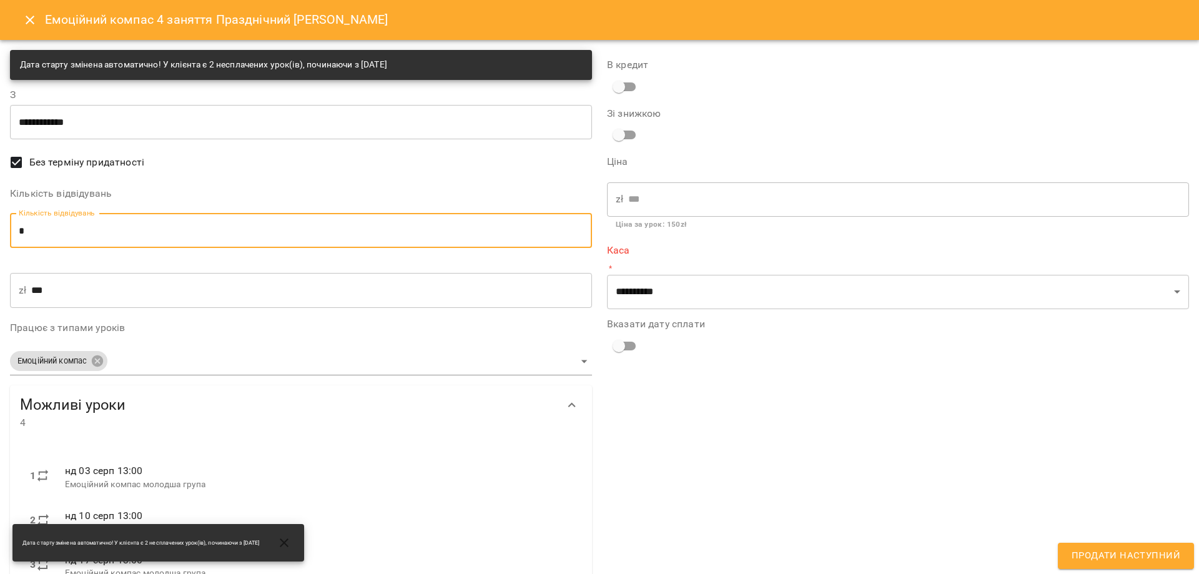
click at [62, 228] on input "*" at bounding box center [301, 230] width 582 height 35
type input "*"
type input "***"
type input "*"
drag, startPoint x: 897, startPoint y: 439, endPoint x: 721, endPoint y: 207, distance: 290.7
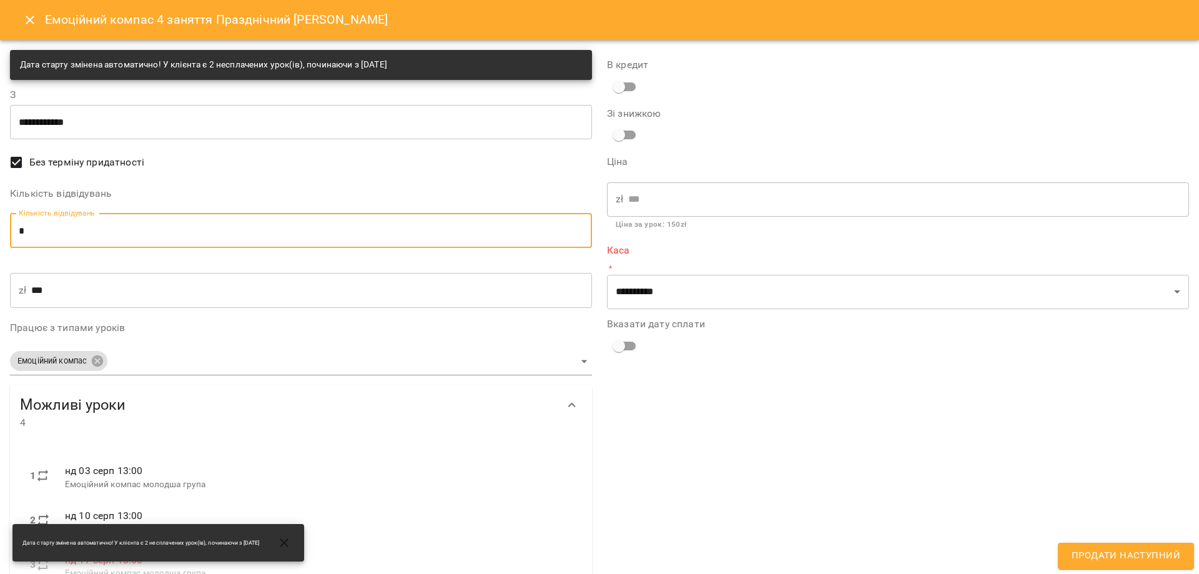
click at [893, 432] on div "**********" at bounding box center [898, 351] width 597 height 618
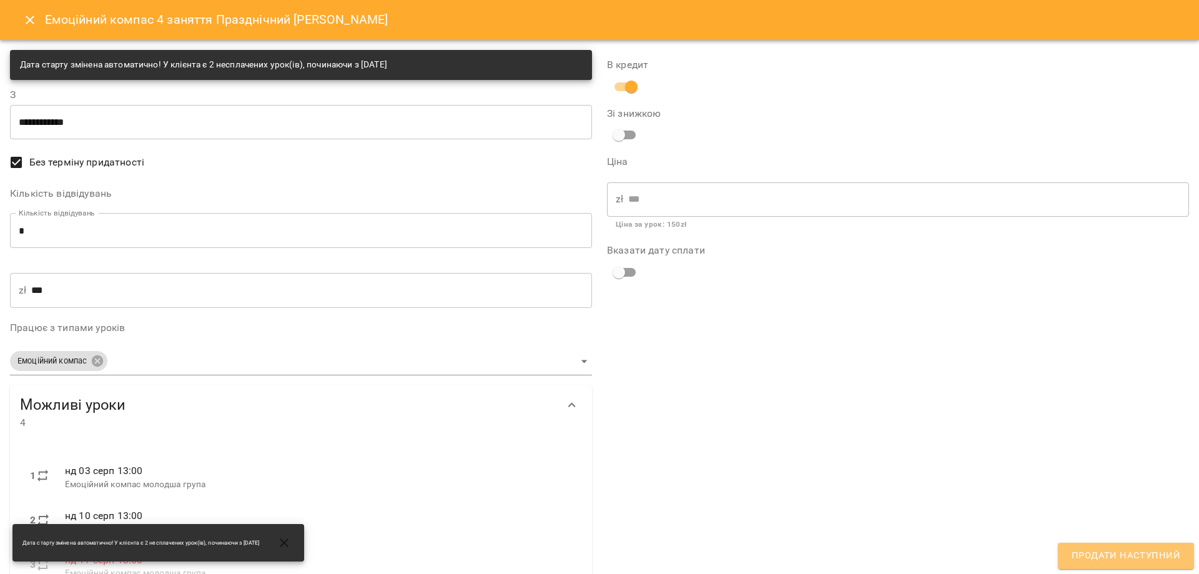
click at [1129, 562] on span "Продати наступний" at bounding box center [1126, 556] width 109 height 16
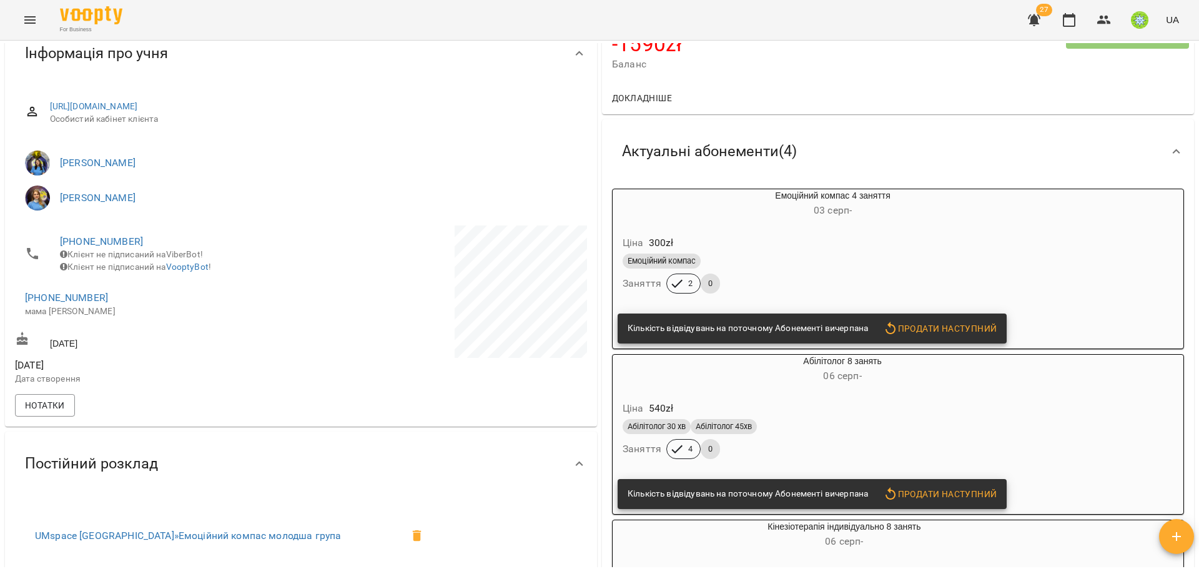
scroll to position [0, 0]
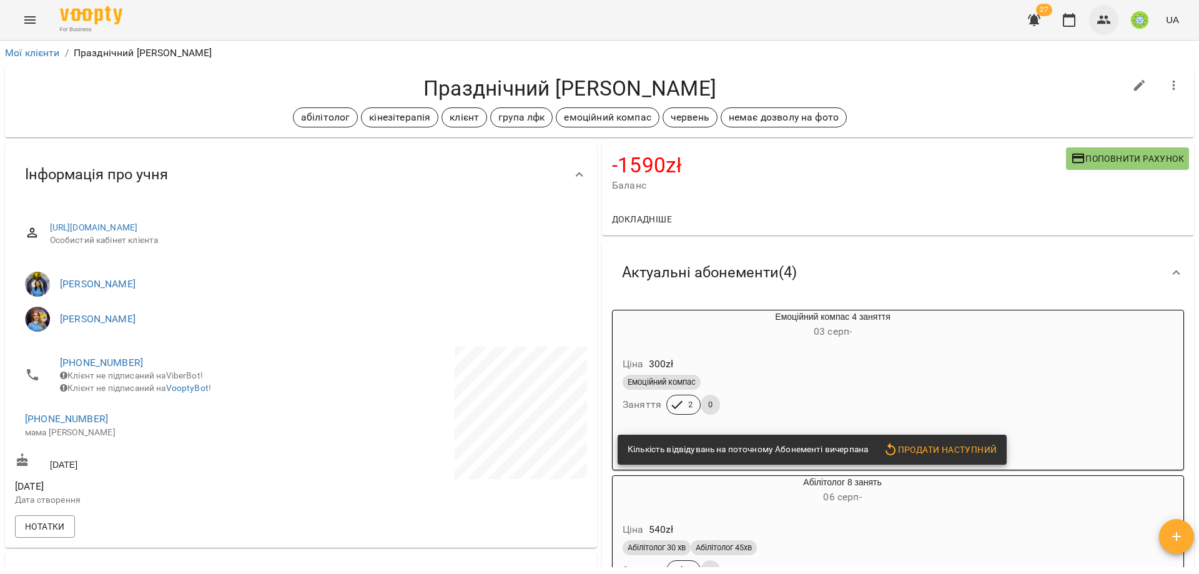
click at [1099, 22] on icon "button" at bounding box center [1105, 20] width 14 height 9
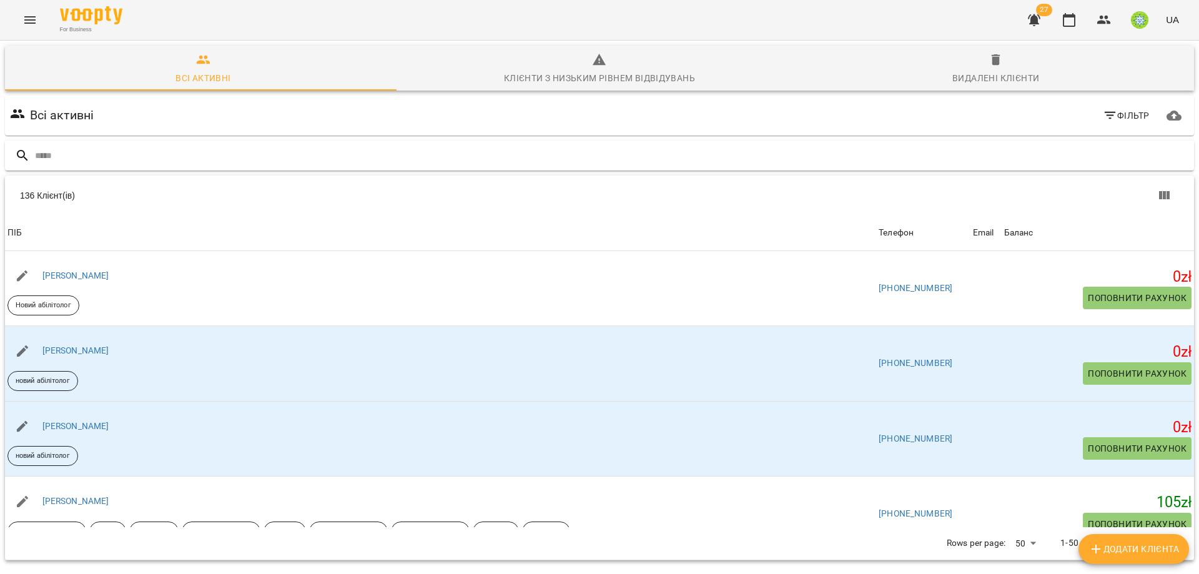
click at [969, 162] on input "text" at bounding box center [612, 156] width 1154 height 21
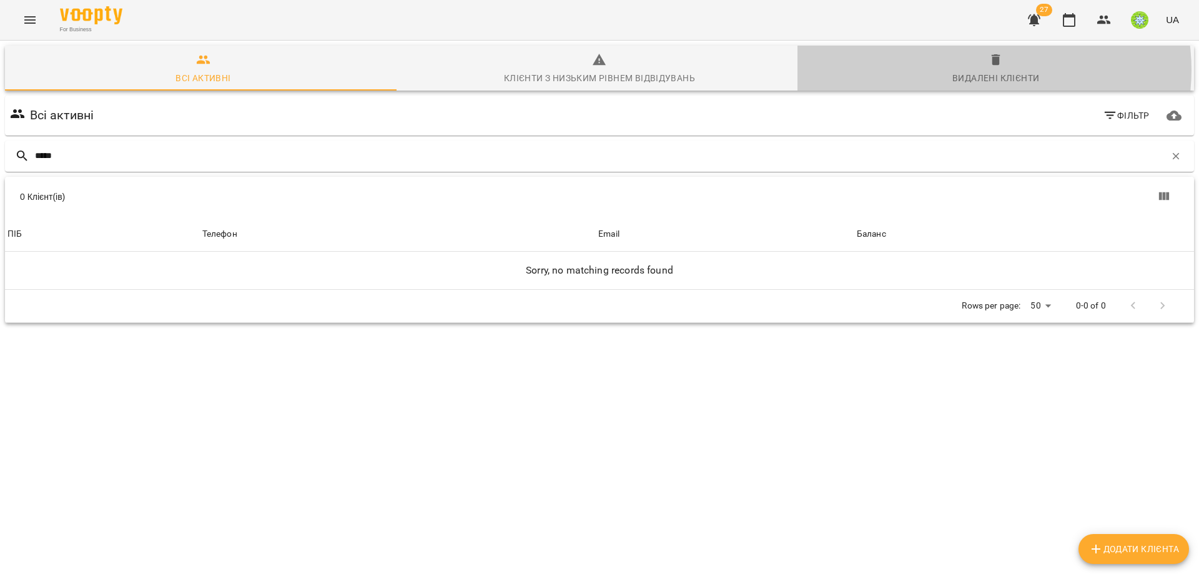
click at [978, 71] on div "Видалені клієнти" at bounding box center [996, 78] width 87 height 15
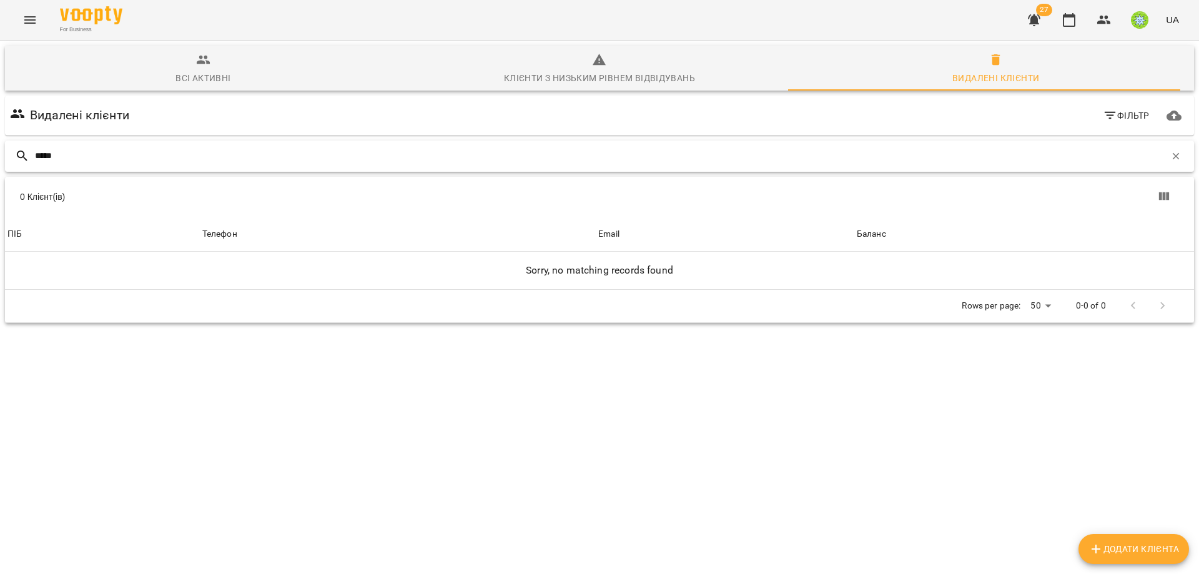
click at [447, 149] on input "*****" at bounding box center [600, 156] width 1131 height 21
type input "********"
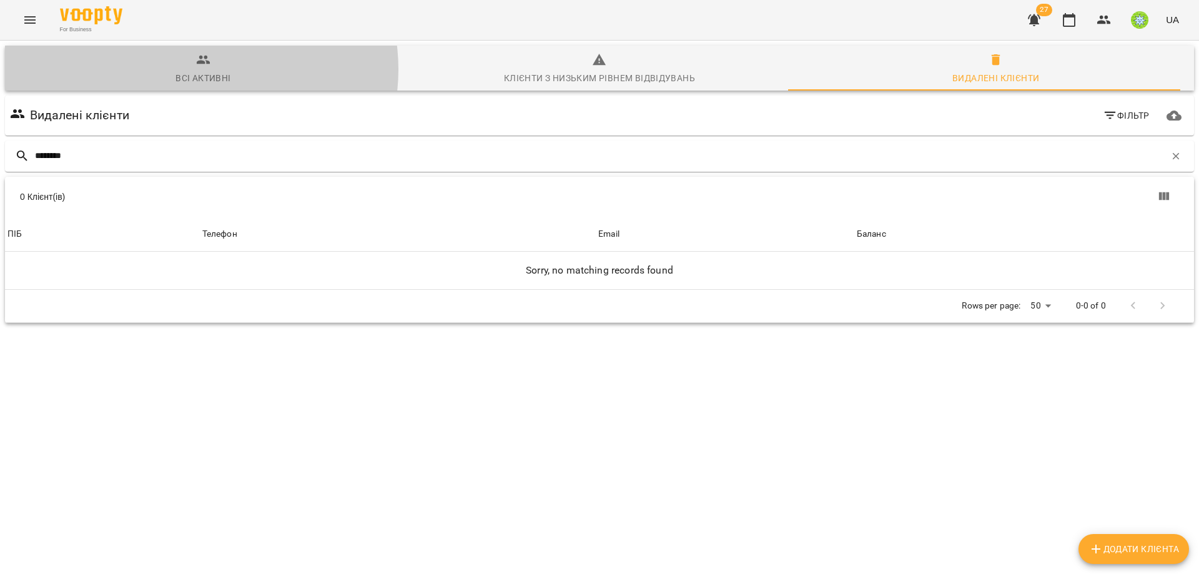
drag, startPoint x: 199, startPoint y: 69, endPoint x: 221, endPoint y: 96, distance: 33.8
click at [199, 69] on span "Всі активні" at bounding box center [203, 69] width 382 height 34
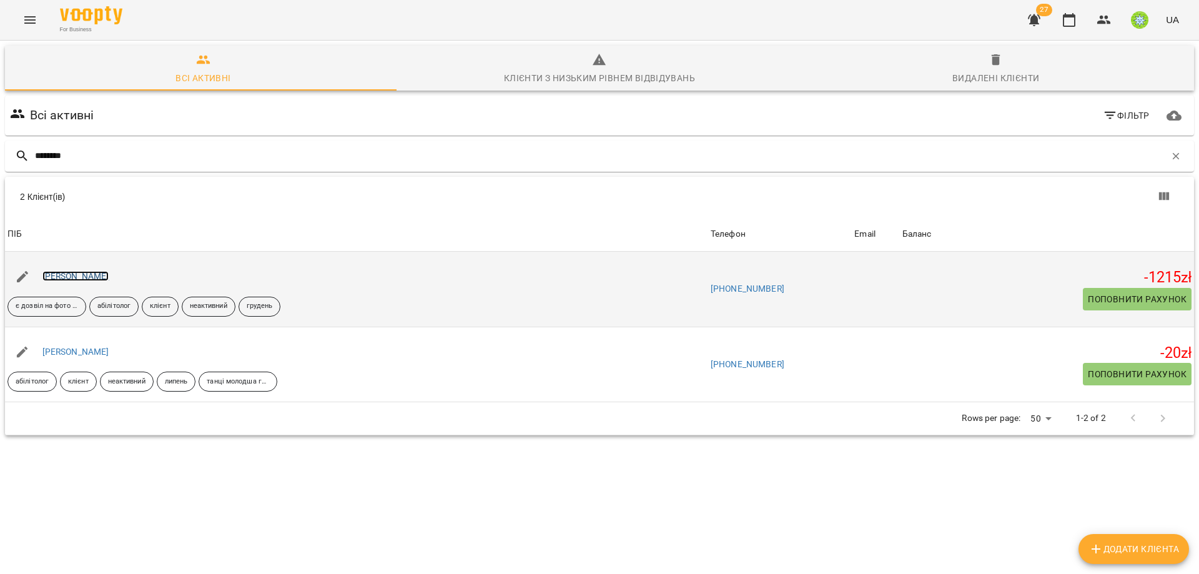
click at [81, 277] on link "[PERSON_NAME]" at bounding box center [75, 276] width 67 height 10
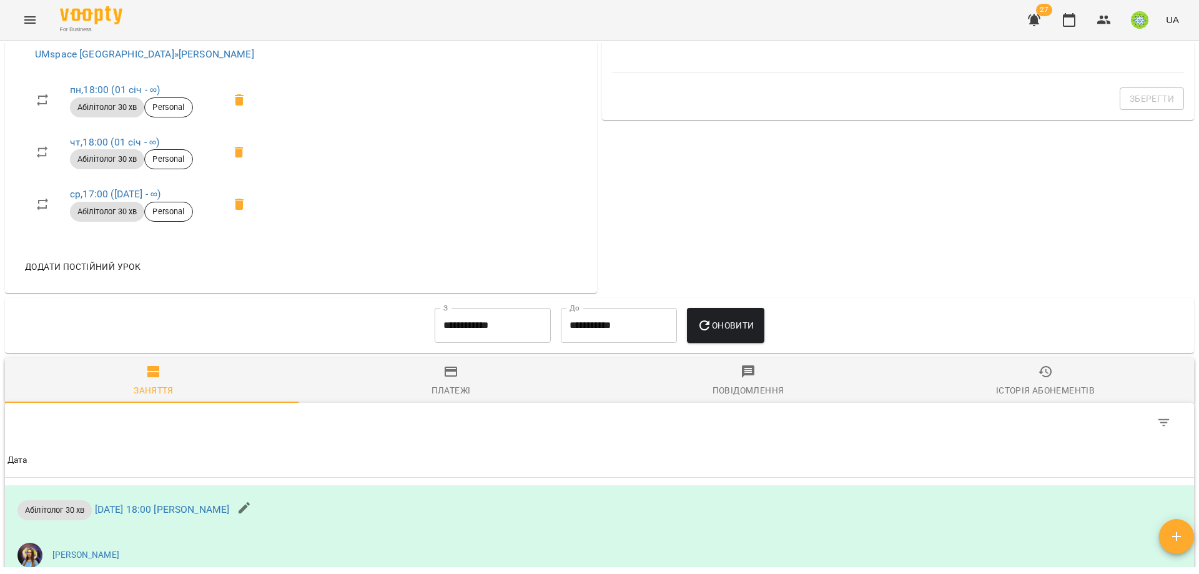
scroll to position [535, 0]
click at [110, 198] on link "ср , 17:00 ([DATE] - ∞)" at bounding box center [115, 195] width 91 height 12
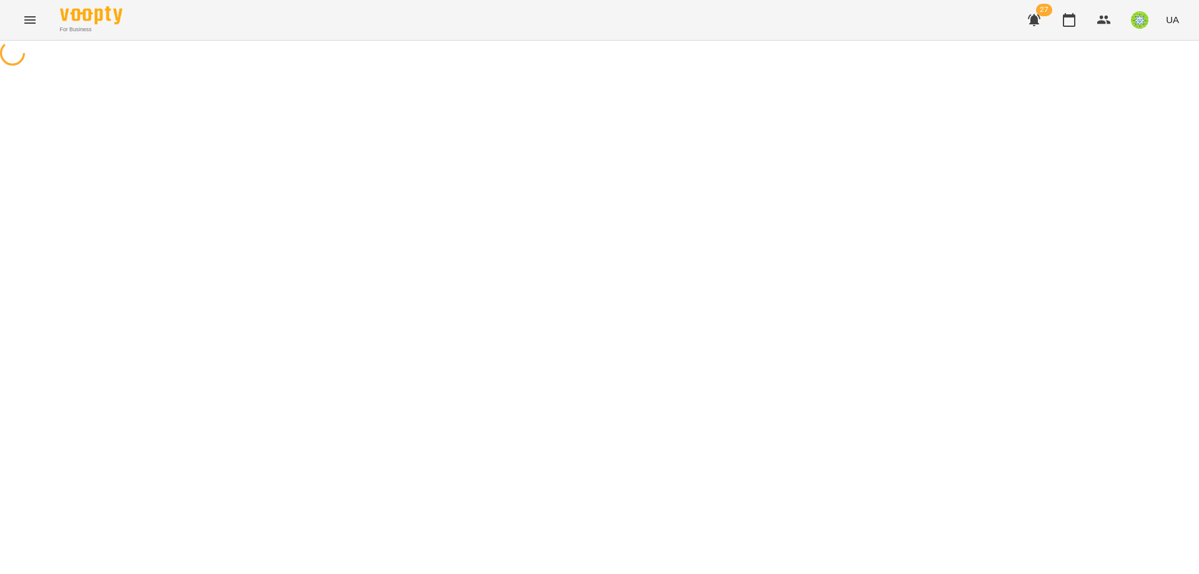
select select "*"
select select "**********"
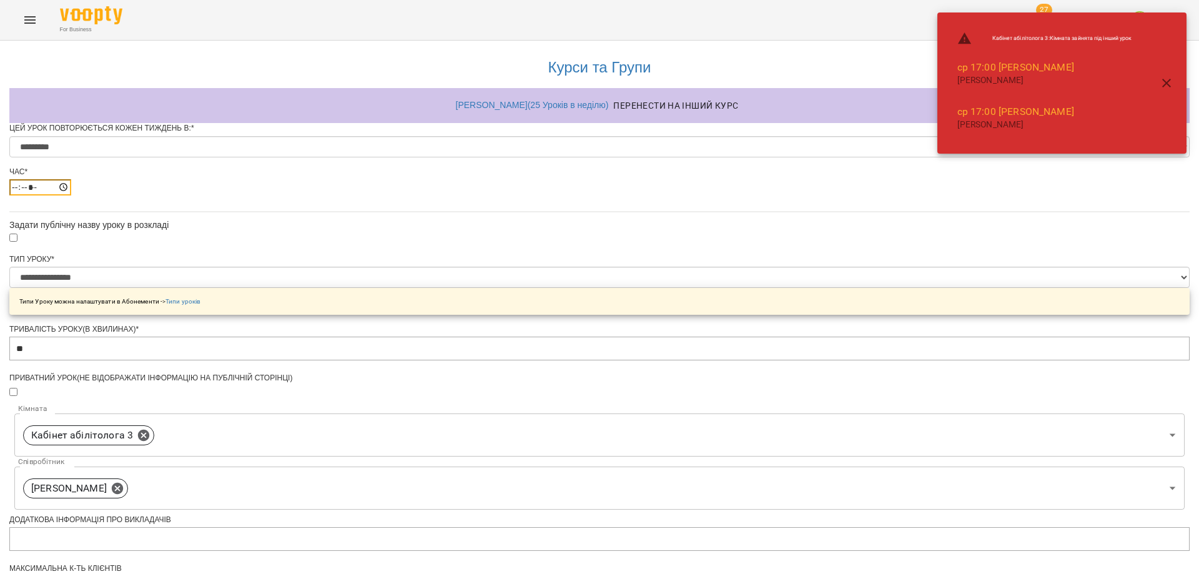
click at [71, 196] on input "*****" at bounding box center [40, 187] width 62 height 16
type input "*****"
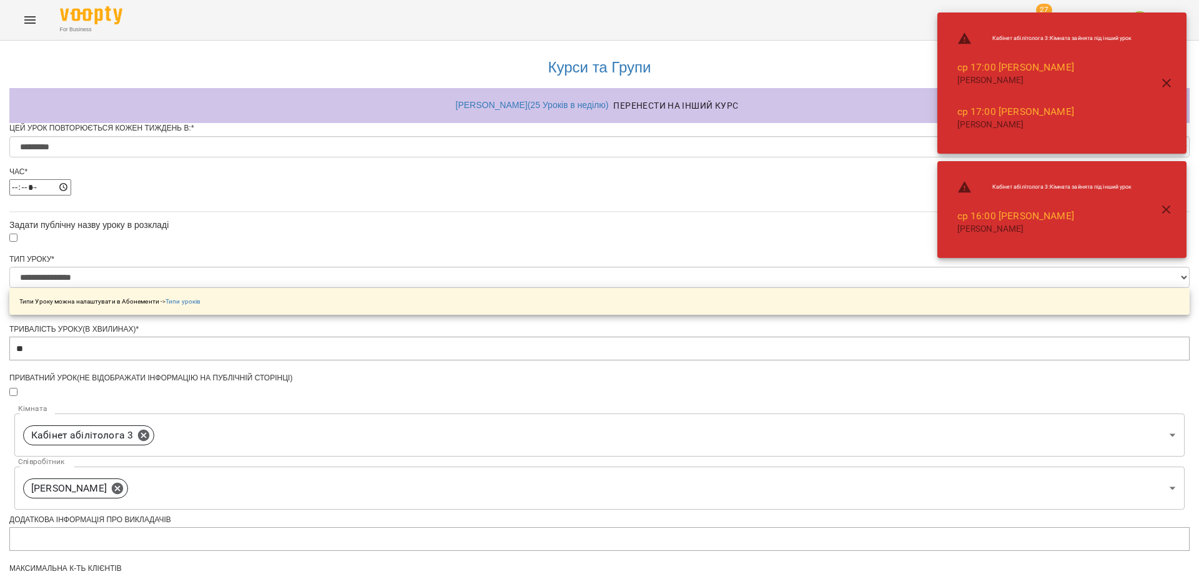
click at [1031, 420] on div "**********" at bounding box center [599, 477] width 1181 height 873
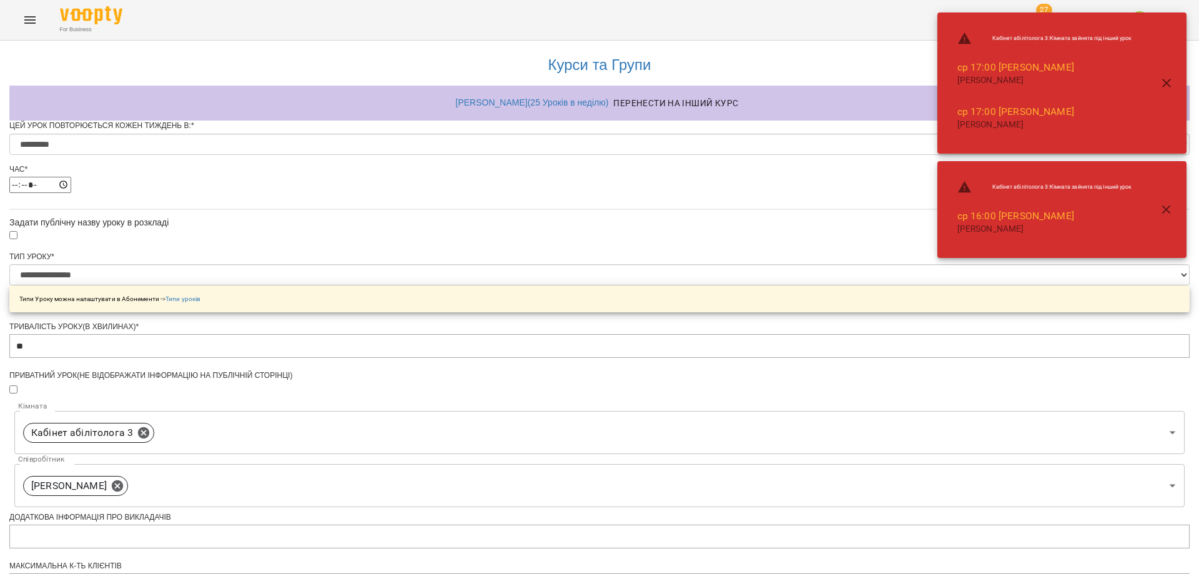
scroll to position [438, 0]
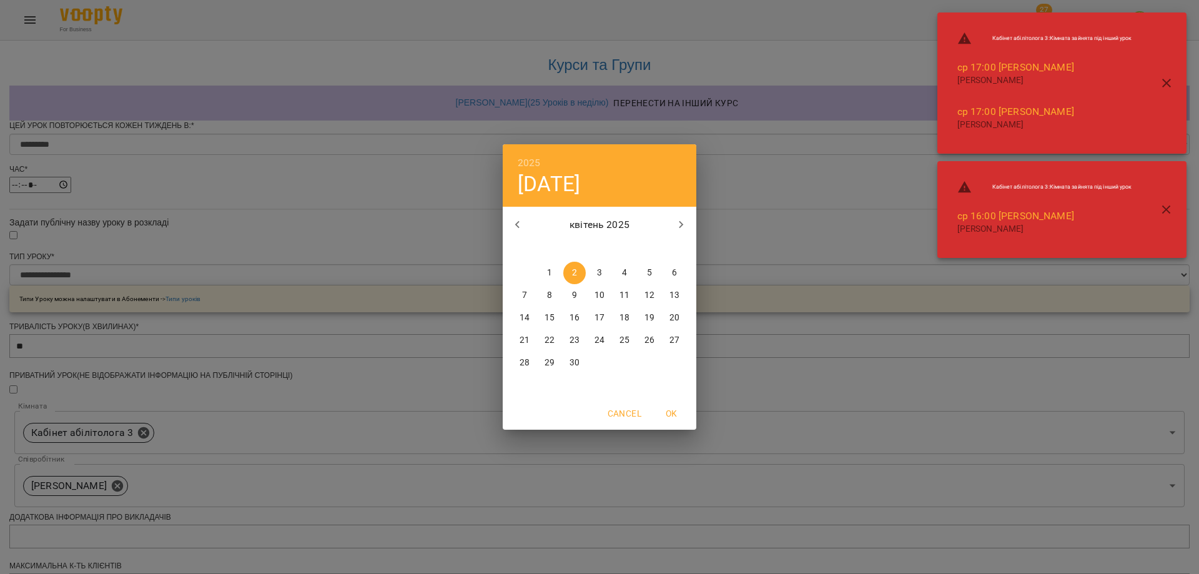
click at [683, 230] on icon "button" at bounding box center [681, 224] width 15 height 15
click at [681, 230] on icon "button" at bounding box center [681, 224] width 15 height 15
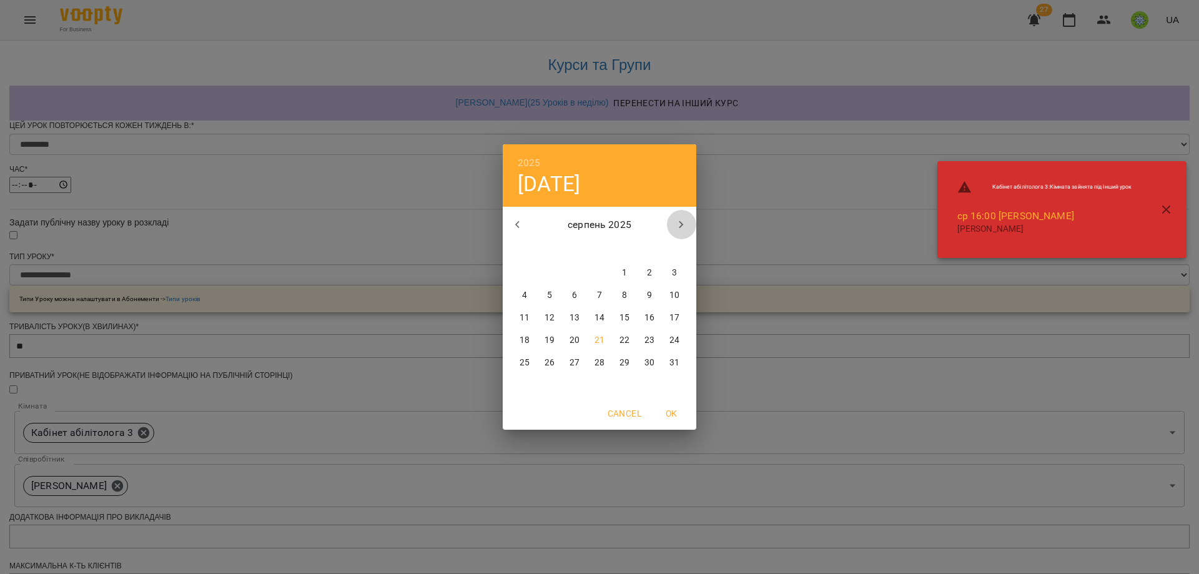
click at [681, 230] on icon "button" at bounding box center [681, 224] width 15 height 15
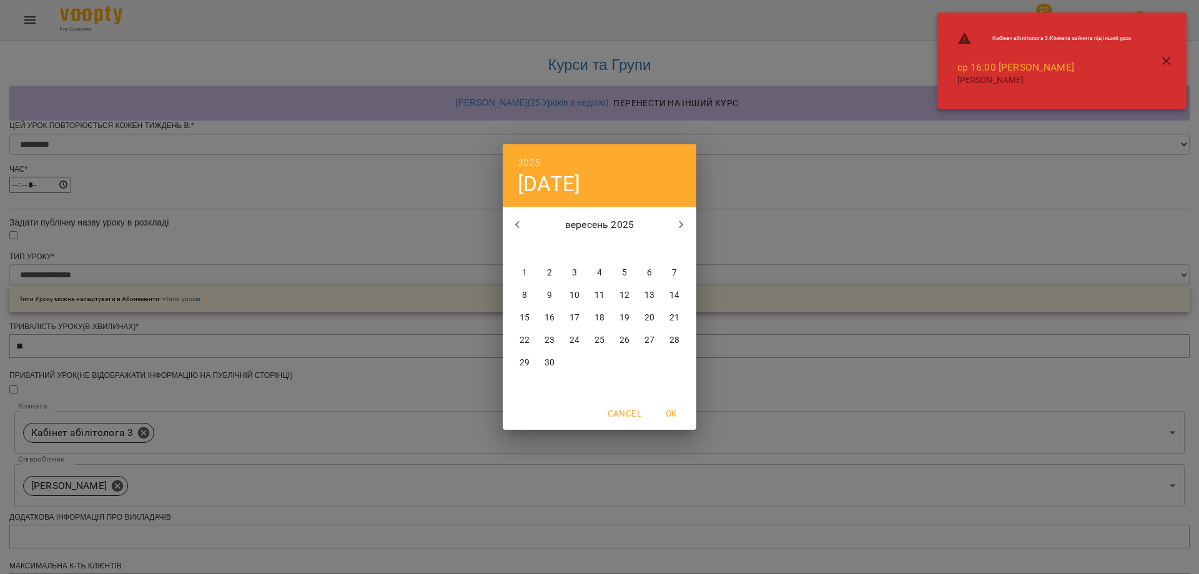
click at [522, 224] on icon "button" at bounding box center [517, 224] width 15 height 15
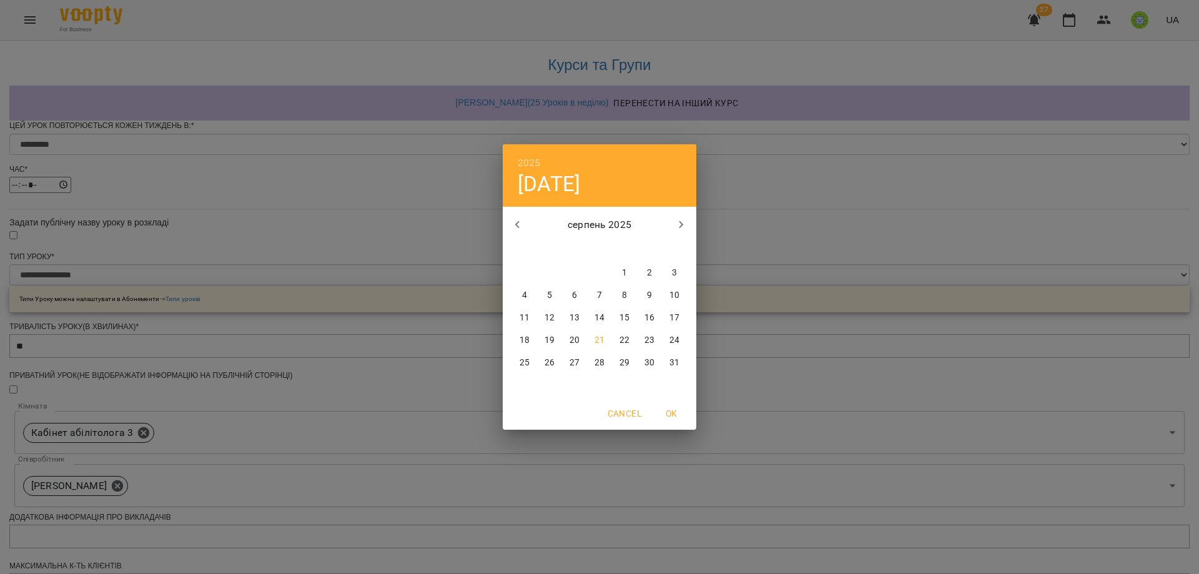
click at [604, 340] on p "21" at bounding box center [600, 340] width 10 height 12
type input "**********"
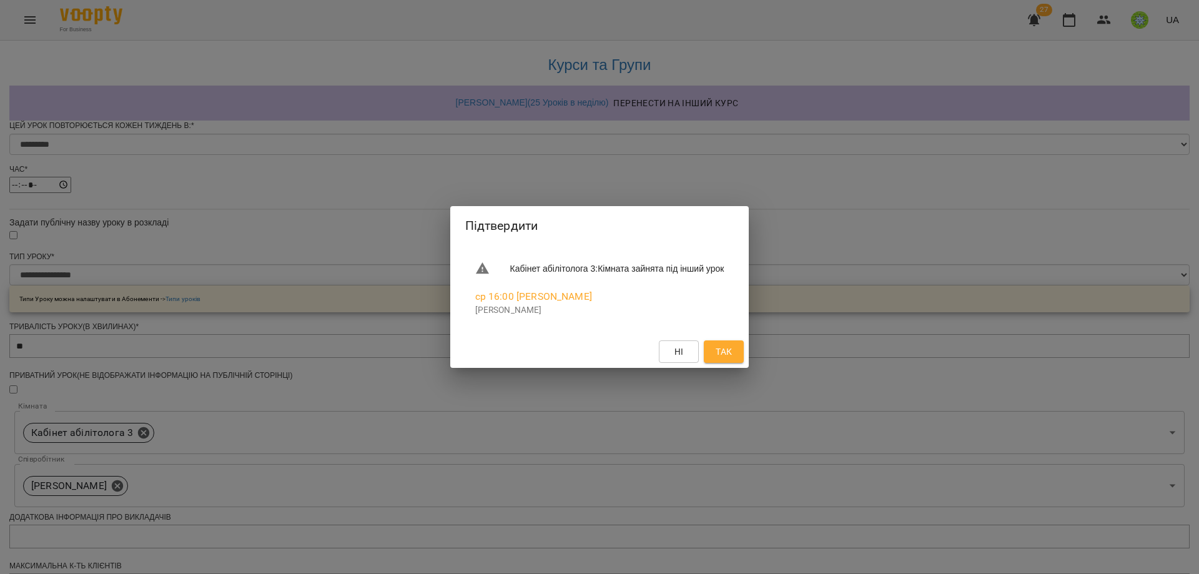
click at [744, 341] on button "Так" at bounding box center [724, 351] width 40 height 22
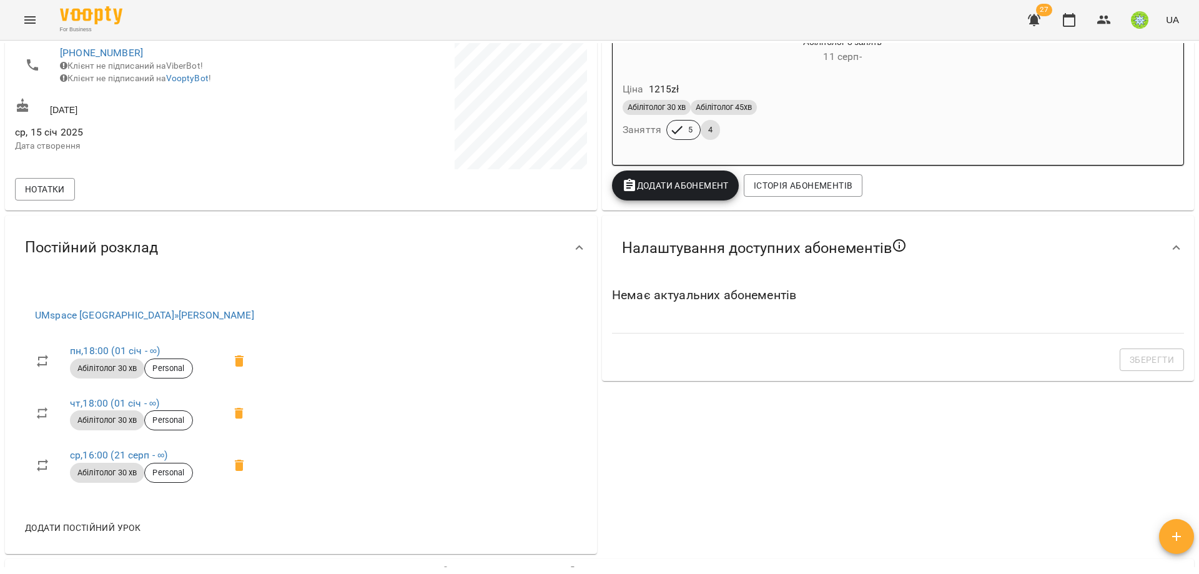
scroll to position [278, 0]
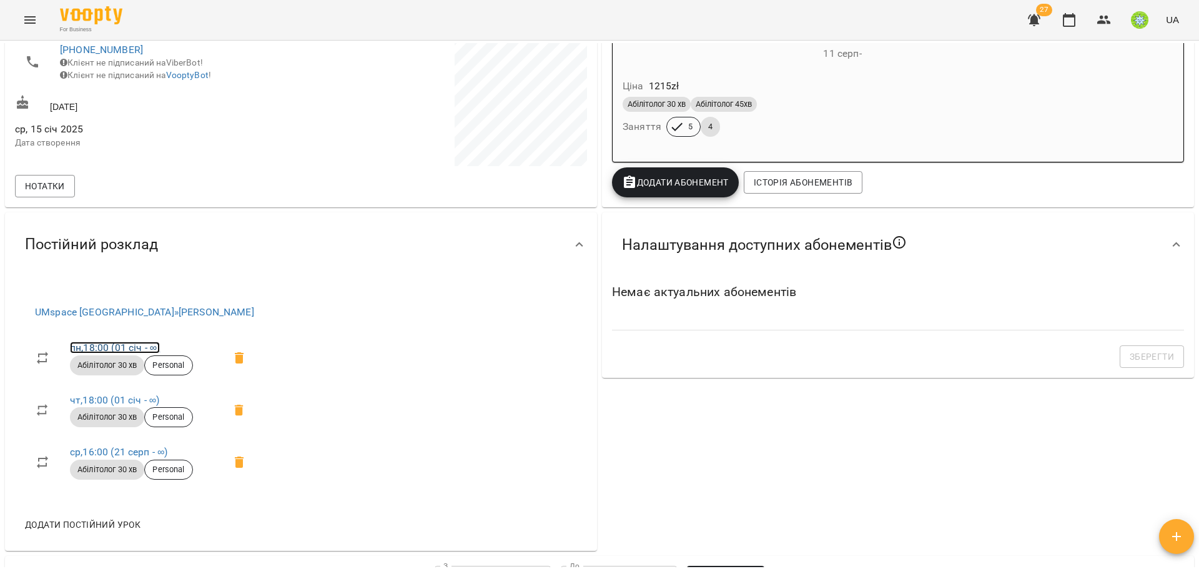
click at [108, 345] on link "пн , 18:00 ([DATE] - ∞)" at bounding box center [115, 348] width 90 height 12
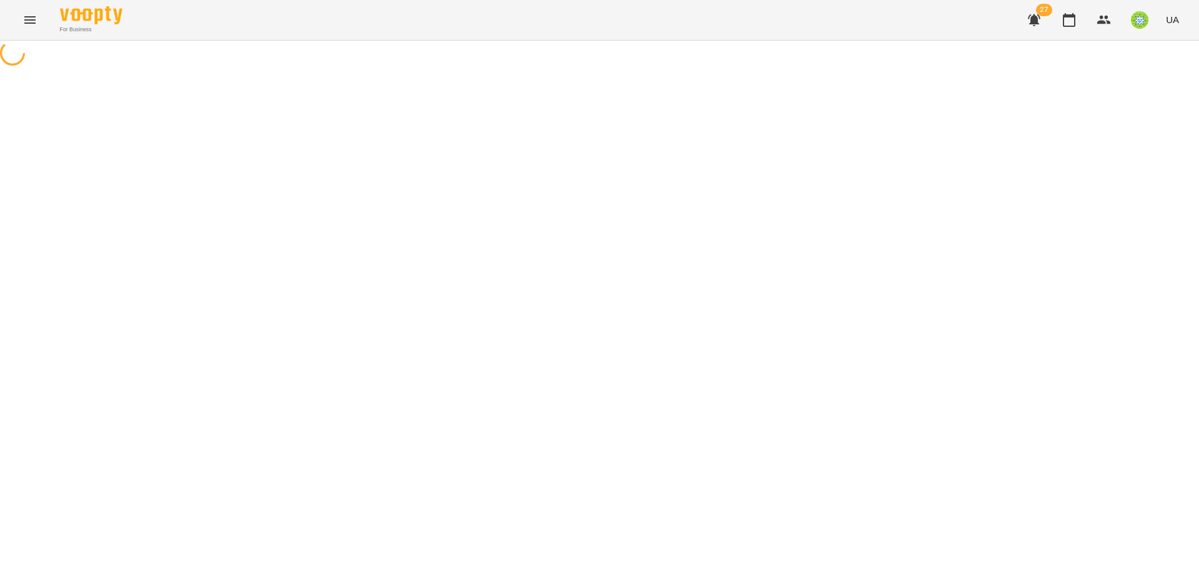
select select "*"
select select "**********"
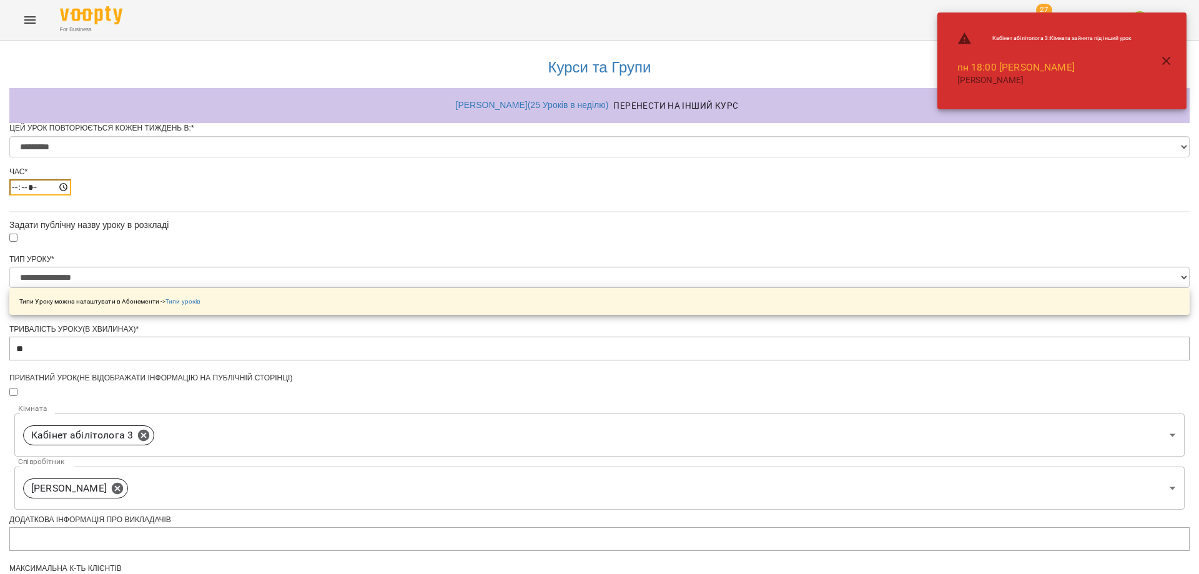
click at [71, 196] on input "*****" at bounding box center [40, 187] width 62 height 16
type input "*****"
click at [984, 375] on div "**********" at bounding box center [599, 477] width 1181 height 873
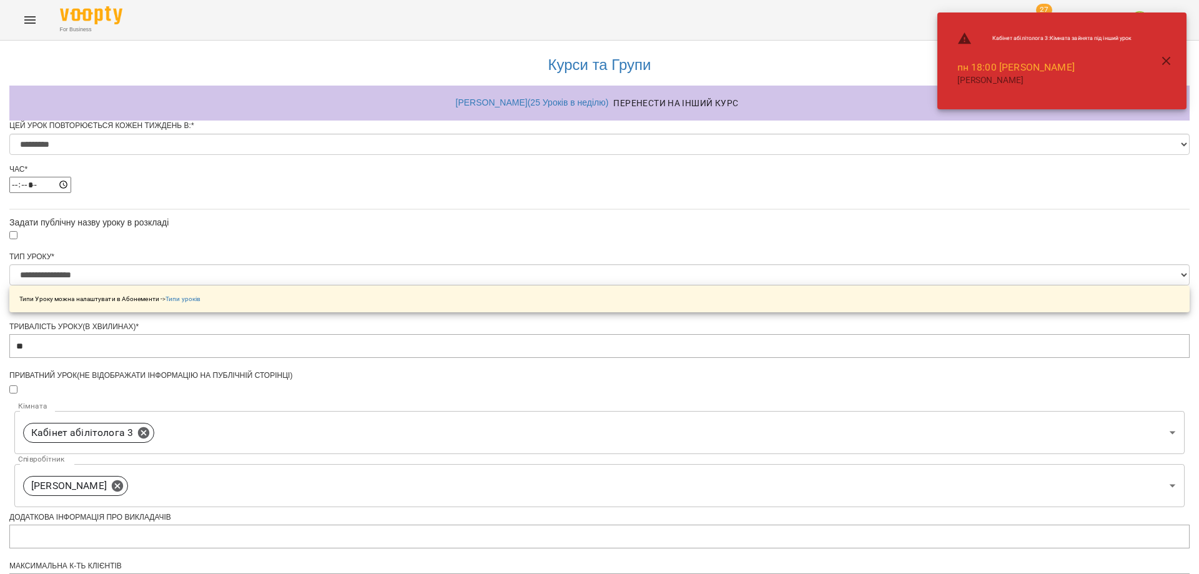
scroll to position [438, 0]
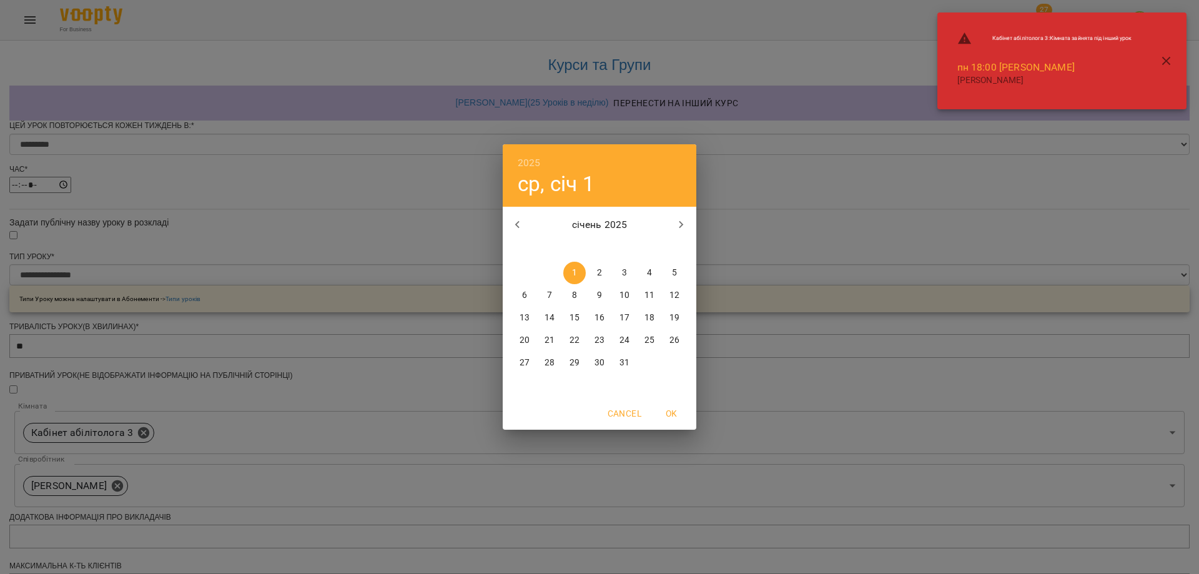
click at [684, 230] on icon "button" at bounding box center [681, 224] width 15 height 15
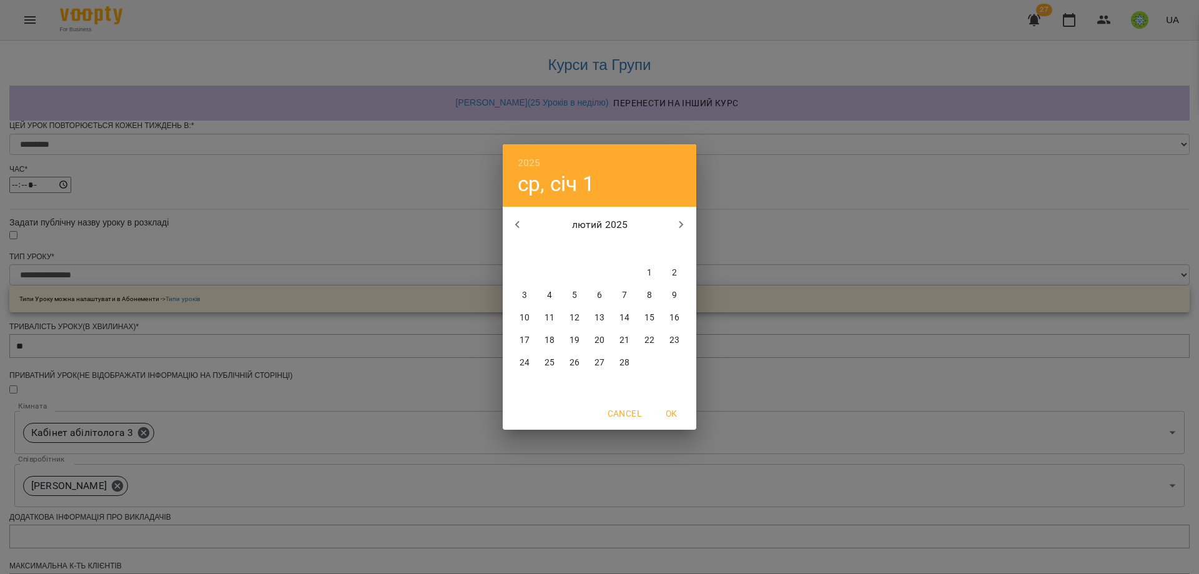
click at [684, 230] on icon "button" at bounding box center [681, 224] width 15 height 15
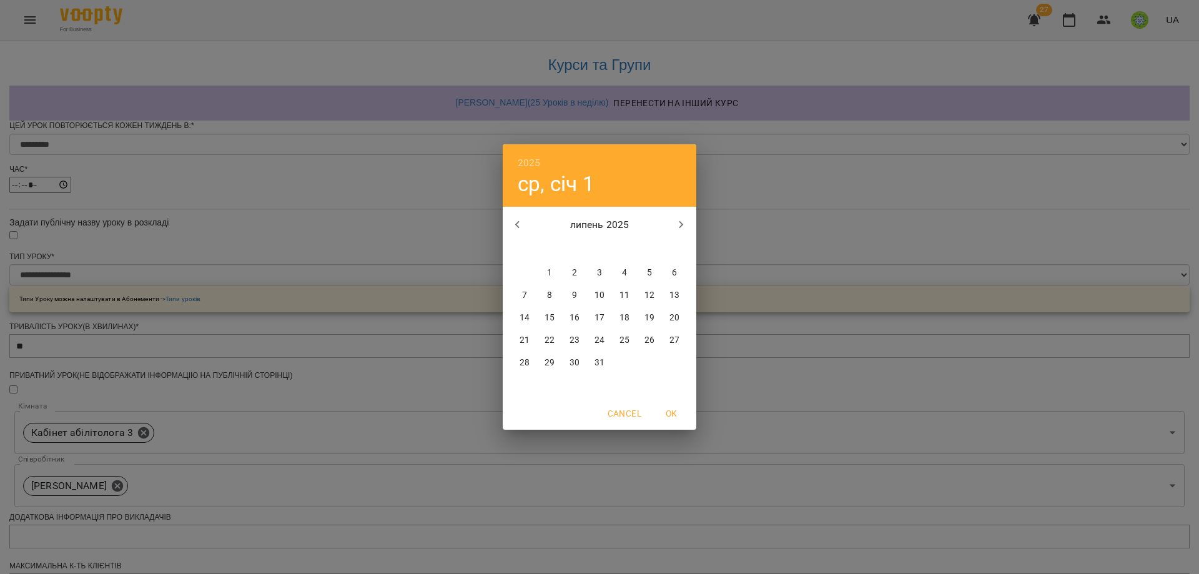
click at [684, 230] on icon "button" at bounding box center [681, 224] width 15 height 15
drag, startPoint x: 602, startPoint y: 334, endPoint x: 809, endPoint y: 429, distance: 227.5
click at [602, 334] on button "21" at bounding box center [599, 340] width 22 height 22
type input "**********"
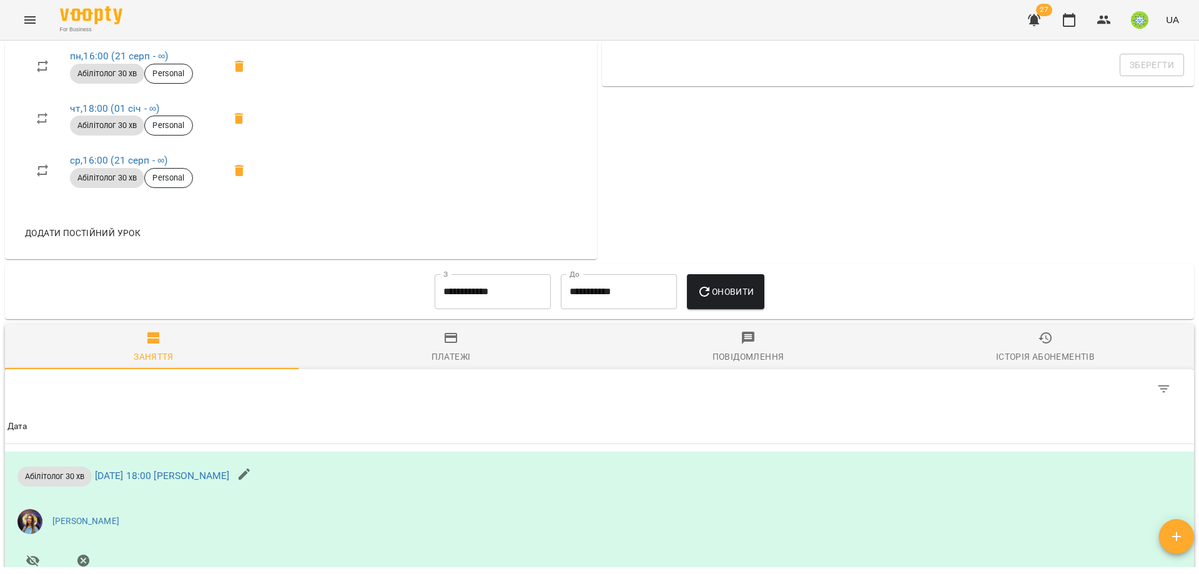
scroll to position [553, 0]
